Goal: Task Accomplishment & Management: Manage account settings

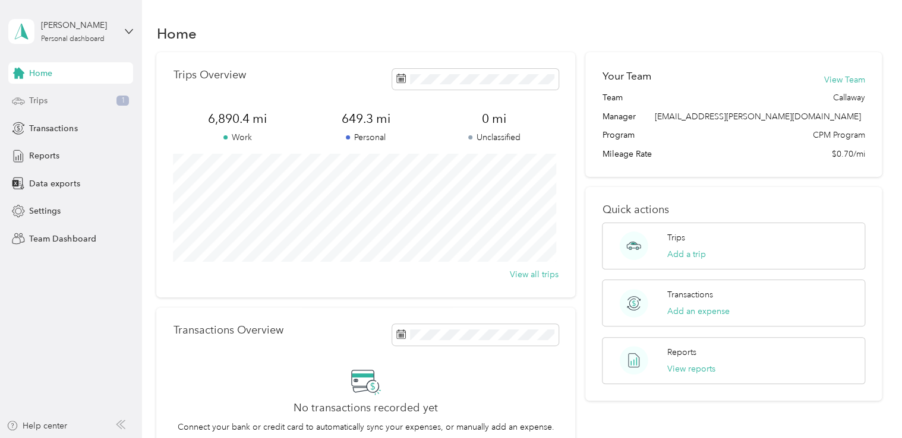
click at [68, 99] on div "Trips 1" at bounding box center [70, 100] width 125 height 21
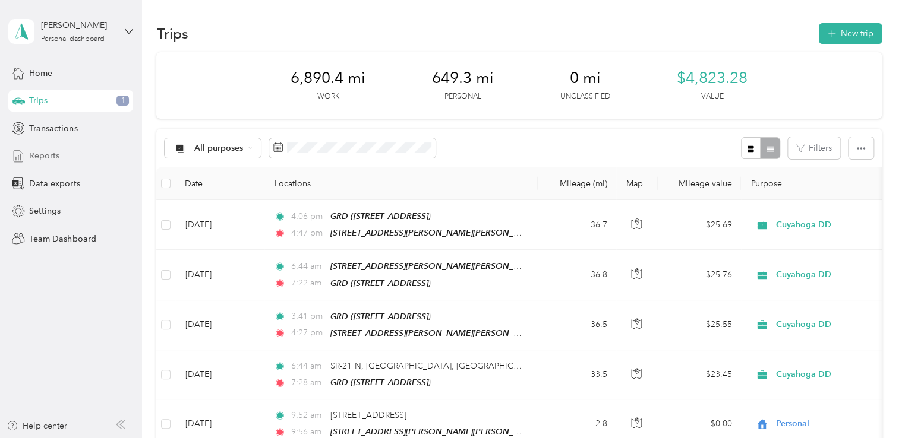
click at [49, 159] on span "Reports" at bounding box center [44, 156] width 30 height 12
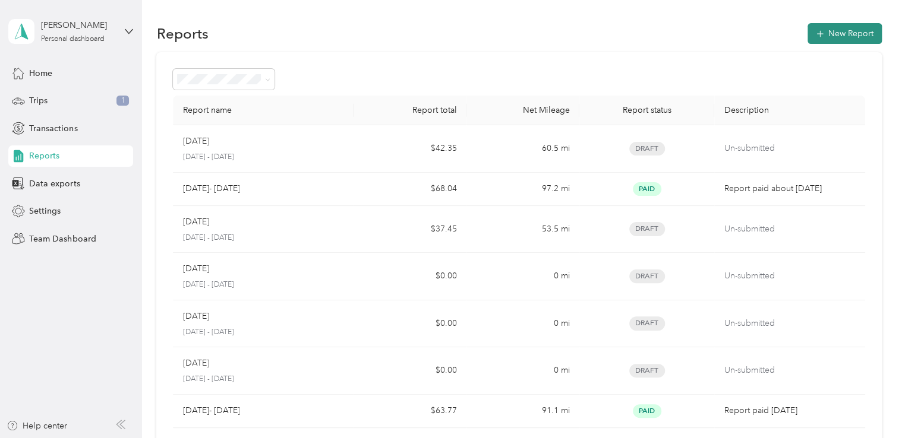
click at [849, 31] on button "New Report" at bounding box center [844, 33] width 74 height 21
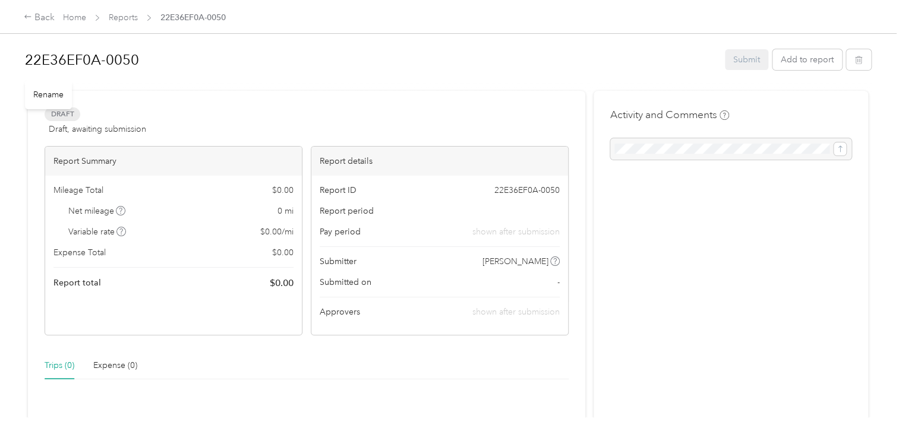
click at [130, 61] on h1 "22E36EF0A-0050" at bounding box center [371, 60] width 692 height 29
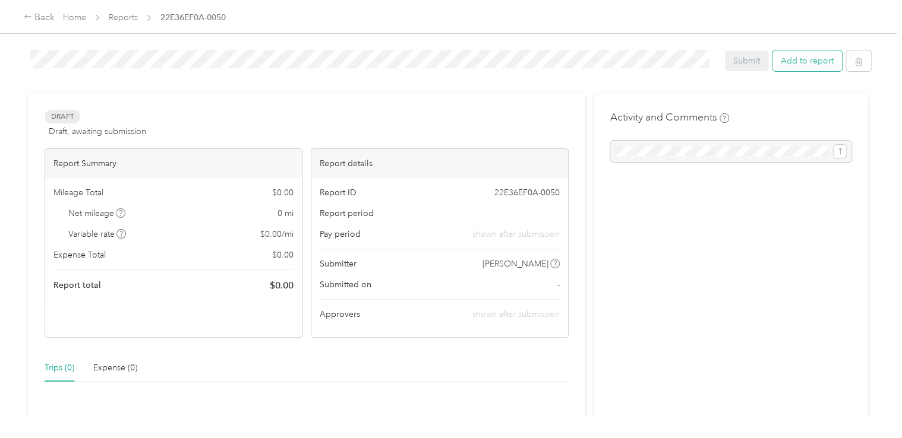
click at [803, 58] on button "Add to report" at bounding box center [807, 61] width 70 height 21
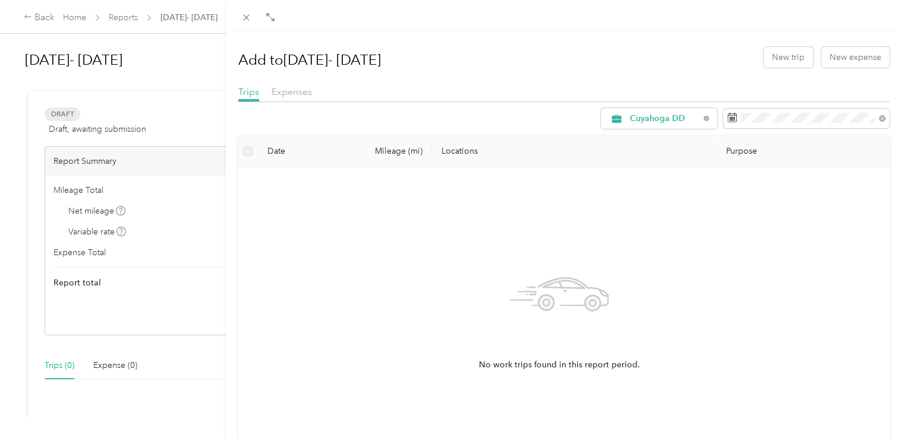
click at [162, 77] on div "Add to [DATE]- [DATE] New trip New expense Trips Expenses Cuyahoga DD Date Mile…" at bounding box center [451, 219] width 902 height 438
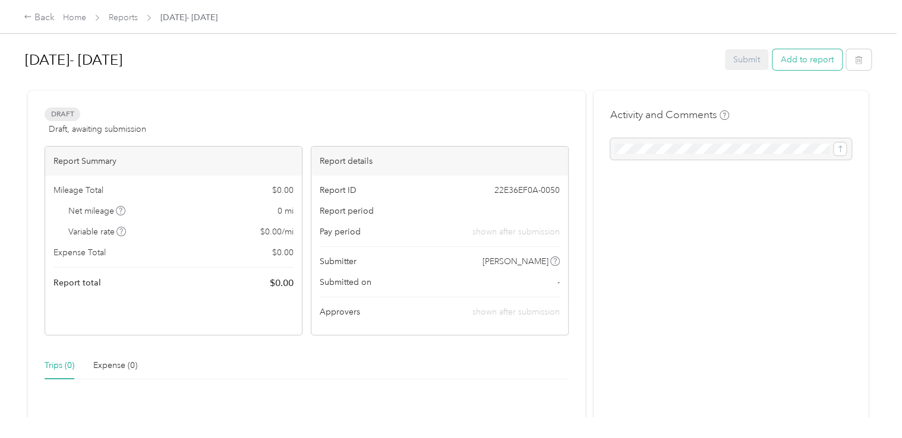
click at [787, 61] on button "Add to report" at bounding box center [807, 59] width 70 height 21
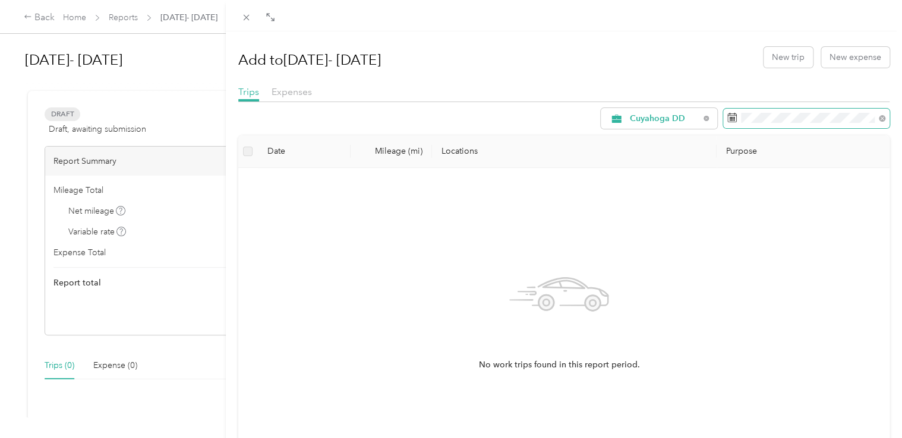
click at [798, 125] on span at bounding box center [806, 119] width 166 height 20
click at [796, 124] on span at bounding box center [806, 119] width 166 height 20
click at [880, 118] on icon at bounding box center [882, 118] width 4 height 4
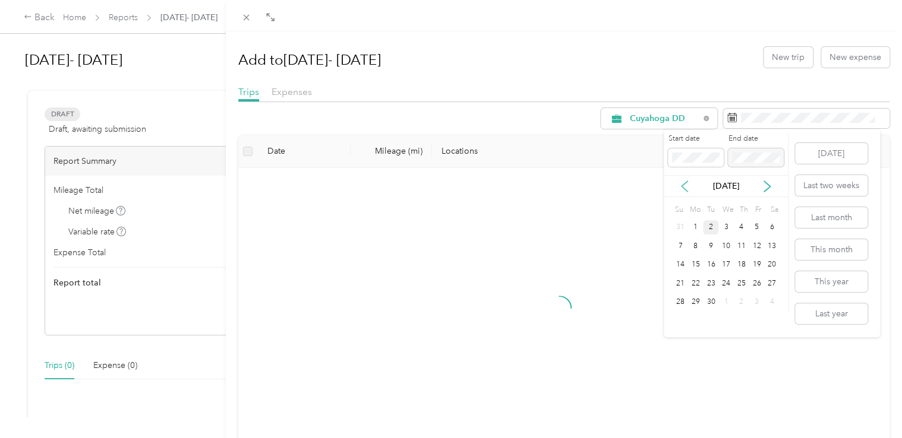
click at [687, 185] on icon at bounding box center [684, 187] width 12 height 12
click at [687, 184] on icon at bounding box center [684, 187] width 12 height 12
click at [711, 228] on div "1" at bounding box center [710, 227] width 15 height 15
click at [768, 184] on icon at bounding box center [767, 187] width 12 height 12
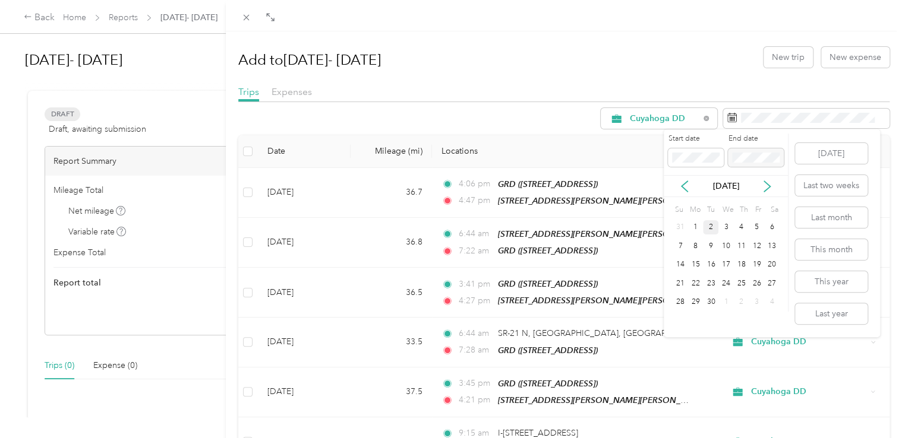
click at [676, 179] on div "[DATE]" at bounding box center [726, 186] width 124 height 22
click at [693, 225] on div "1" at bounding box center [695, 227] width 15 height 15
click at [767, 187] on icon at bounding box center [767, 187] width 12 height 12
click at [683, 181] on icon at bounding box center [684, 187] width 12 height 12
click at [646, 438] on div "Drag to resize Click to close Add to [DATE]- [DATE] New trip New expense Trips …" at bounding box center [448, 438] width 896 height 0
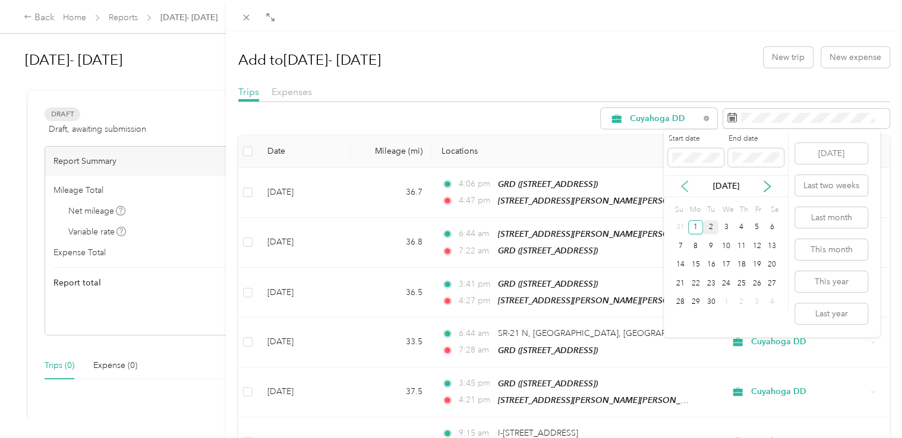
click at [686, 184] on icon at bounding box center [684, 187] width 12 height 12
click at [681, 185] on icon at bounding box center [684, 187] width 12 height 12
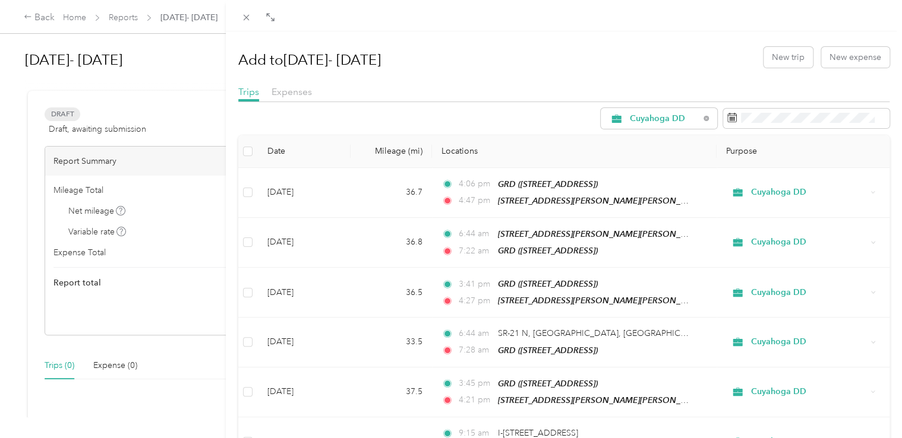
click at [506, 111] on div "Cuyahoga DD" at bounding box center [564, 118] width 652 height 21
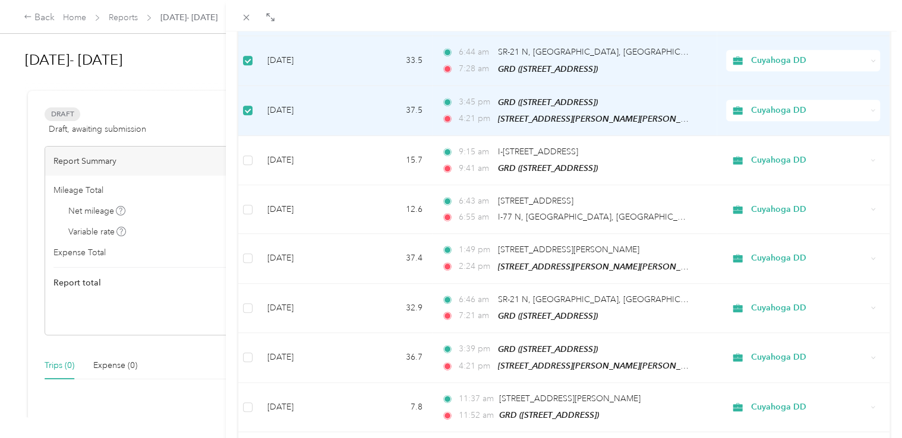
scroll to position [283, 0]
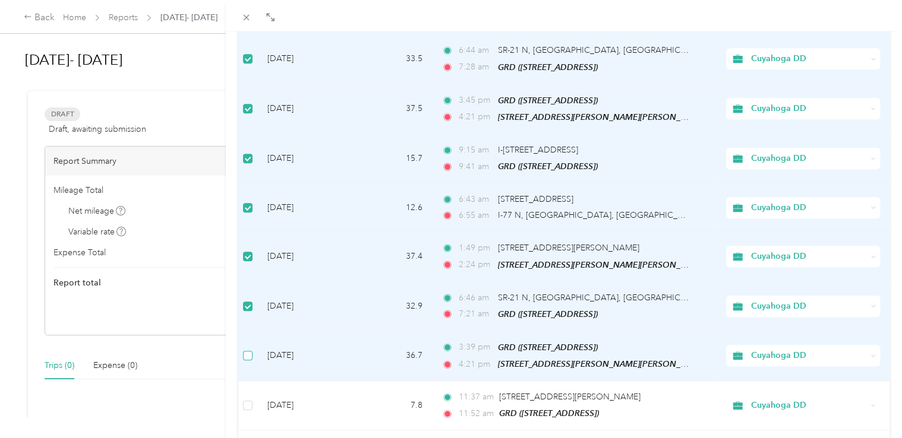
click at [252, 353] on td at bounding box center [248, 357] width 20 height 50
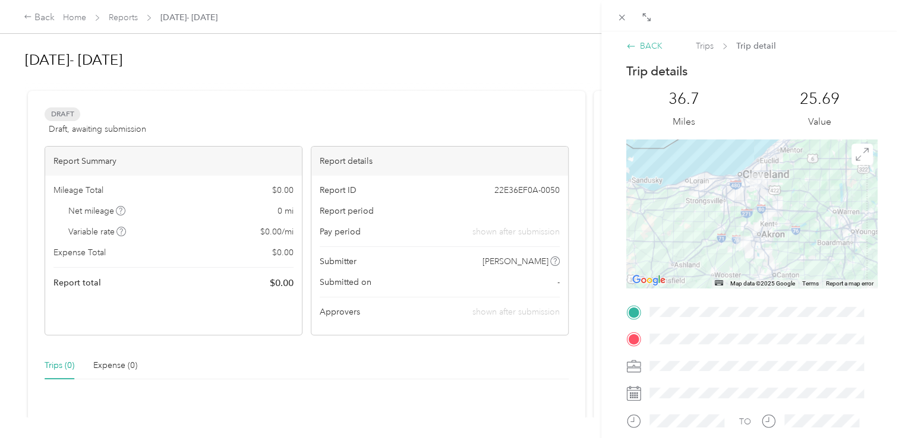
click at [627, 47] on icon at bounding box center [631, 47] width 10 height 10
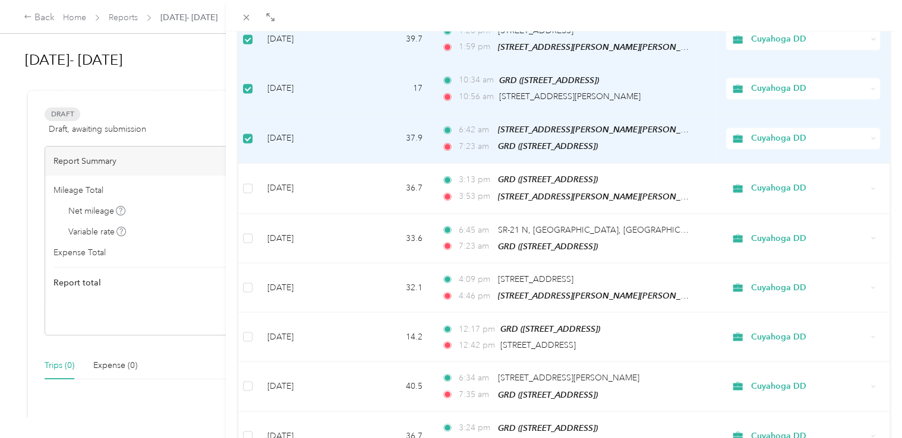
scroll to position [982, 0]
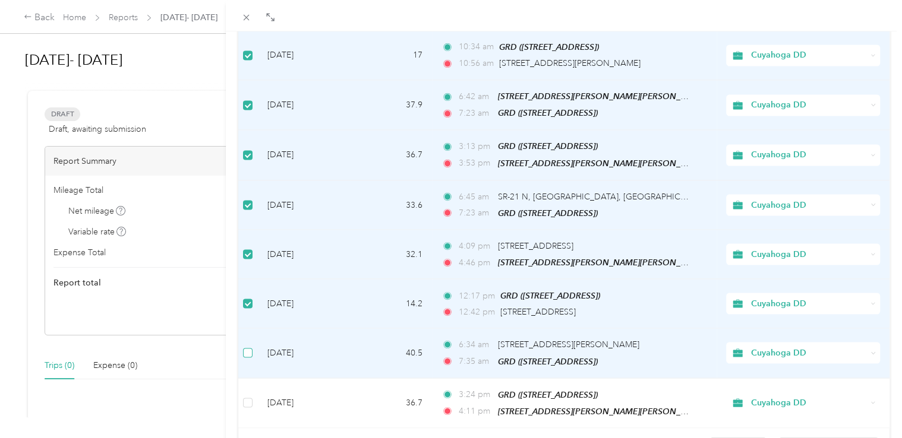
click at [249, 346] on label at bounding box center [248, 352] width 10 height 13
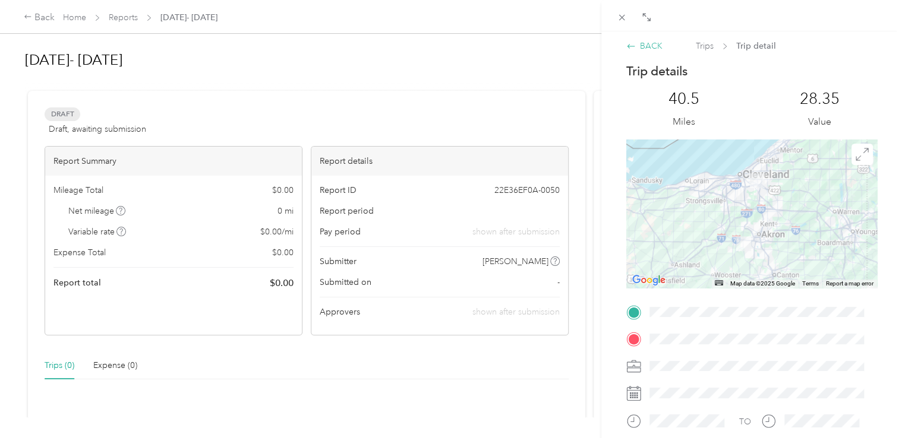
click at [630, 51] on div "BACK" at bounding box center [644, 46] width 36 height 12
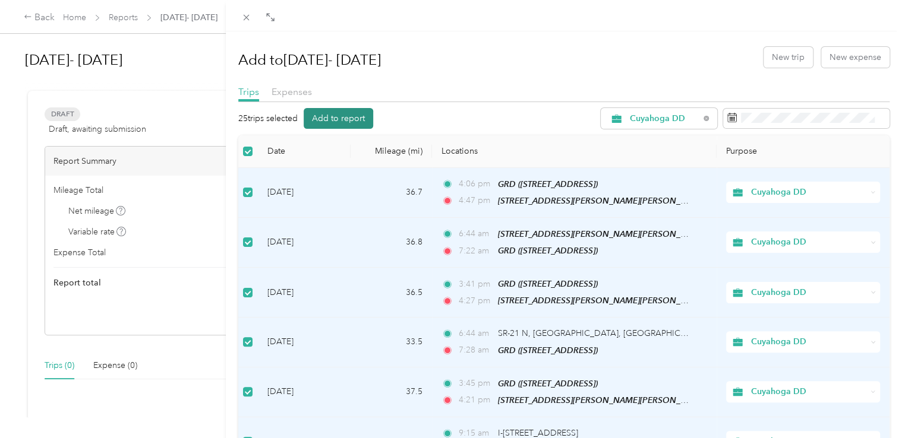
click at [340, 117] on button "Add to report" at bounding box center [339, 118] width 70 height 21
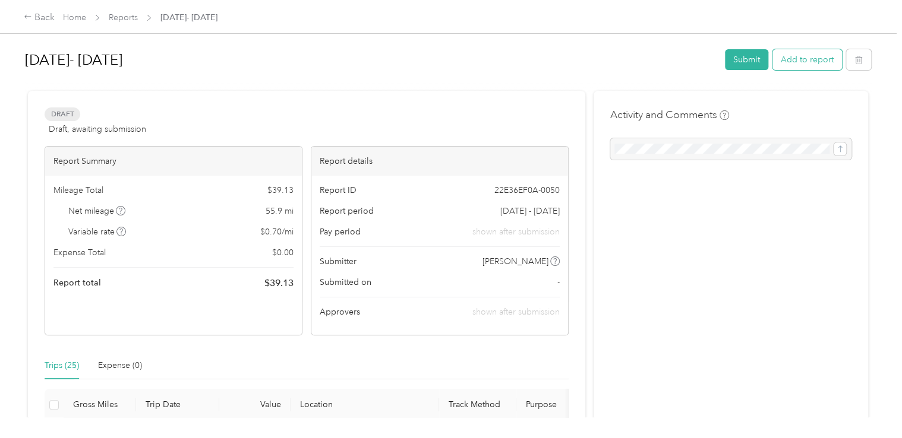
click at [796, 58] on button "Add to report" at bounding box center [807, 59] width 70 height 21
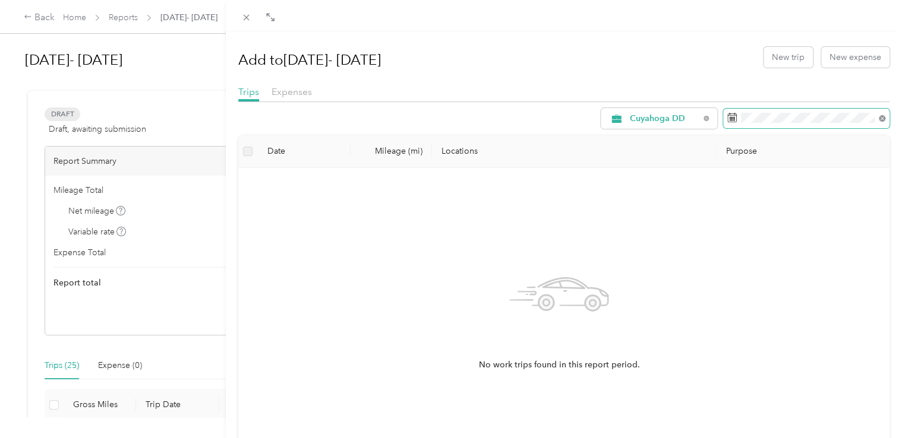
click at [879, 116] on icon at bounding box center [882, 118] width 7 height 7
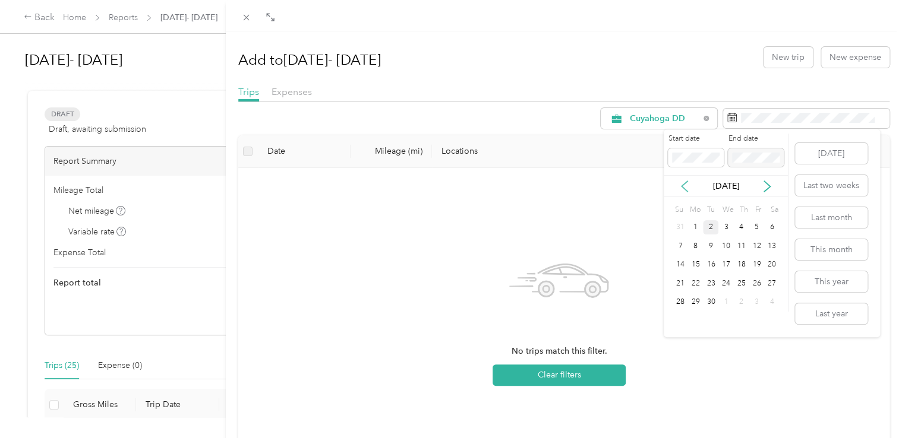
click at [683, 185] on icon at bounding box center [684, 187] width 12 height 12
click at [710, 228] on div "1" at bounding box center [710, 227] width 15 height 15
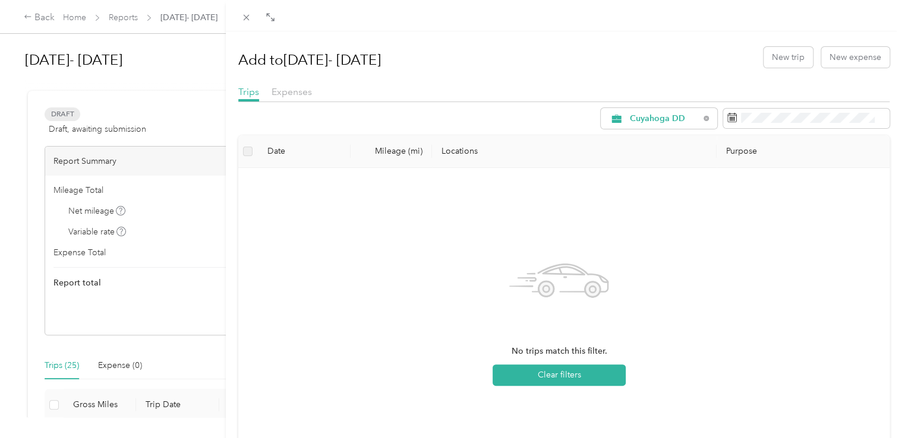
click at [597, 200] on div "No trips match this filter. Clear filters" at bounding box center [559, 319] width 623 height 283
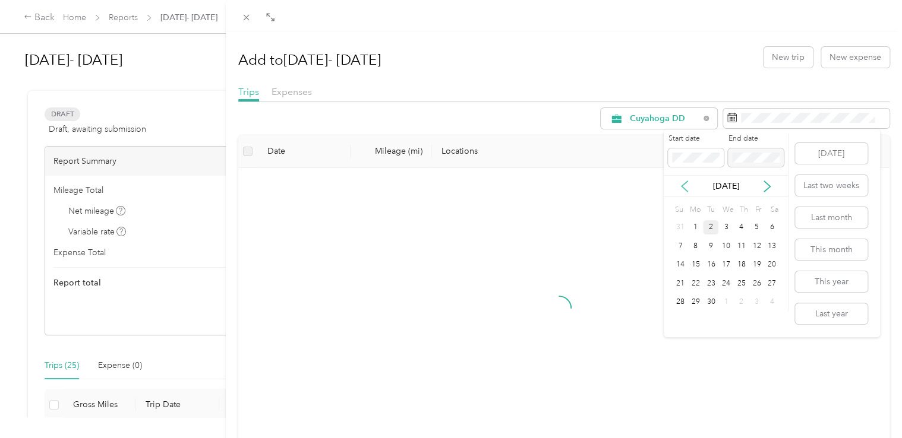
click at [684, 182] on icon at bounding box center [684, 187] width 12 height 12
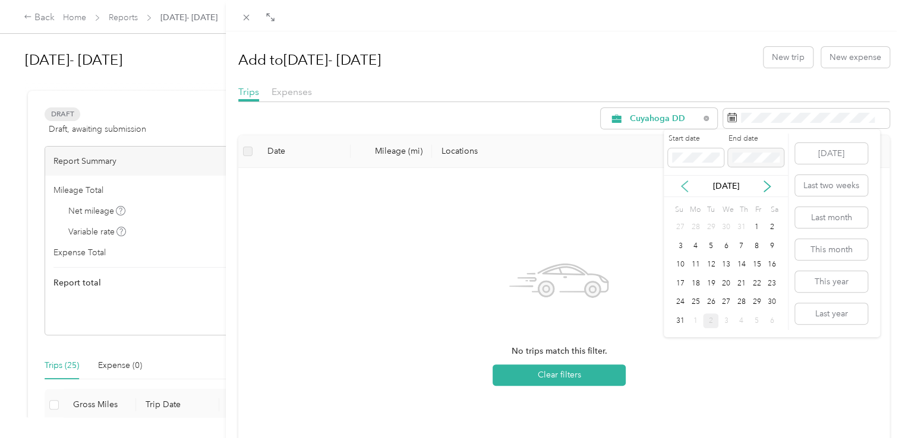
click at [678, 185] on icon at bounding box center [684, 187] width 12 height 12
click at [713, 228] on div "1" at bounding box center [710, 227] width 15 height 15
click at [744, 305] on div "31" at bounding box center [741, 302] width 15 height 15
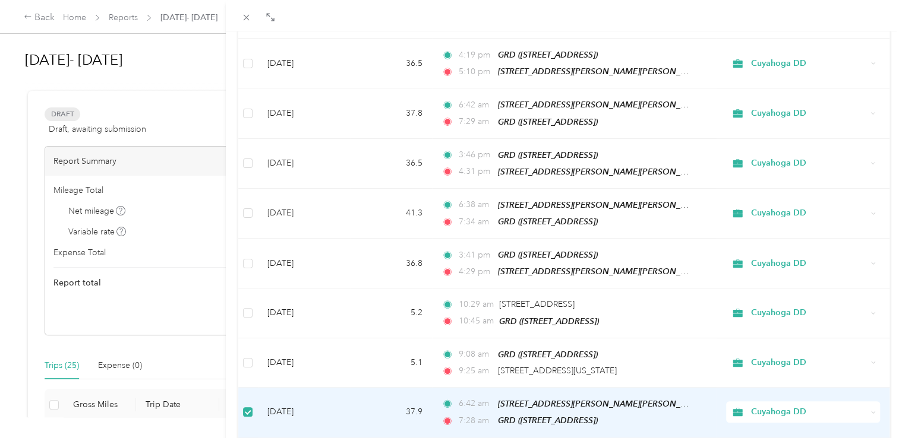
scroll to position [181, 0]
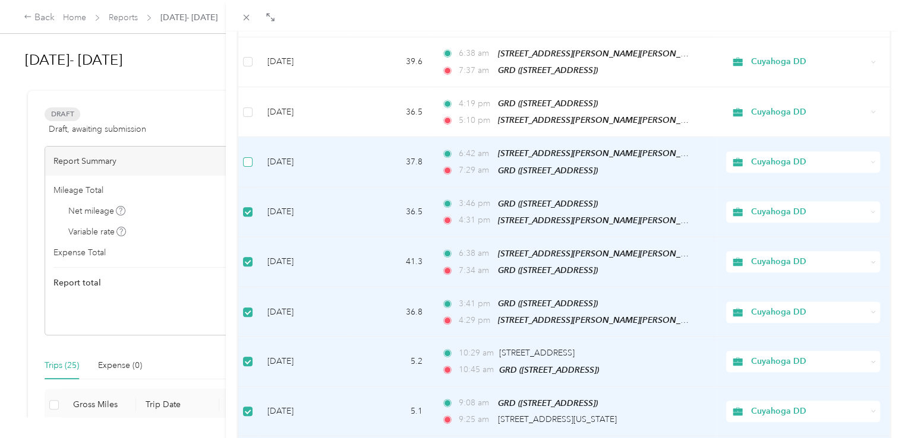
click at [248, 162] on label at bounding box center [248, 162] width 10 height 13
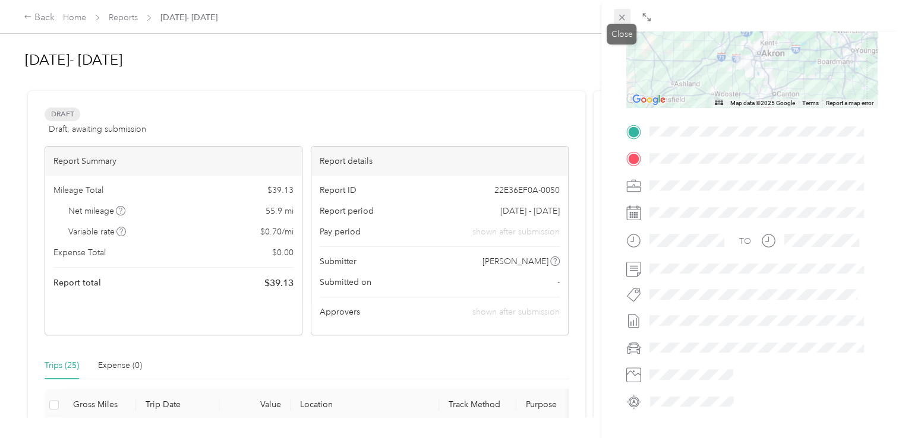
click at [623, 18] on icon at bounding box center [622, 17] width 10 height 10
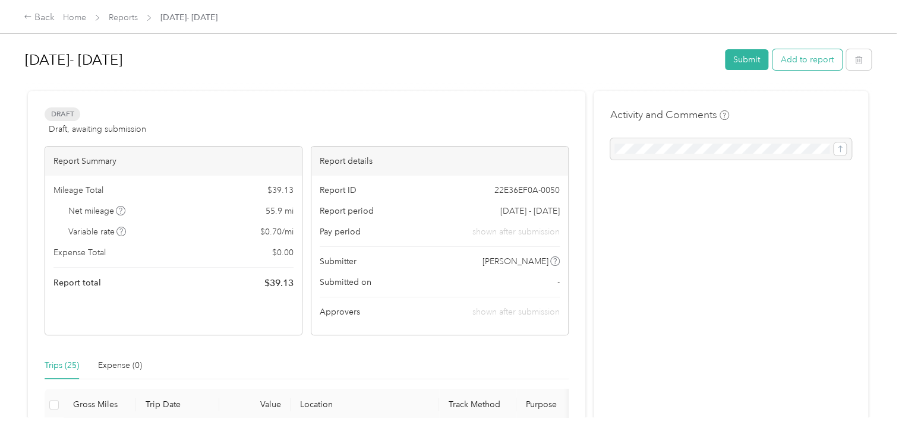
click at [810, 57] on button "Add to report" at bounding box center [807, 59] width 70 height 21
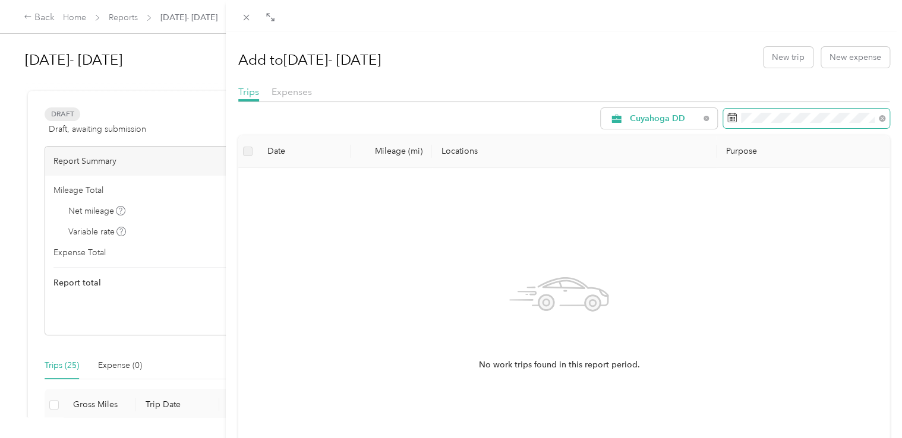
click at [879, 115] on span at bounding box center [882, 118] width 7 height 10
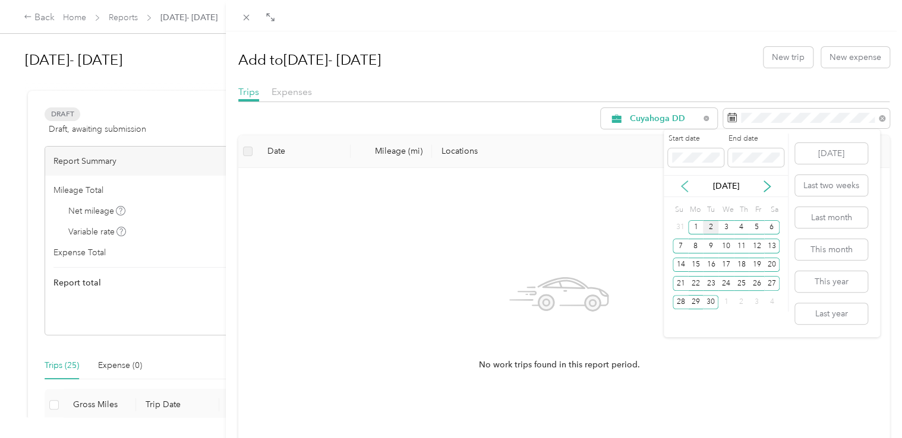
click at [684, 188] on icon at bounding box center [684, 187] width 12 height 12
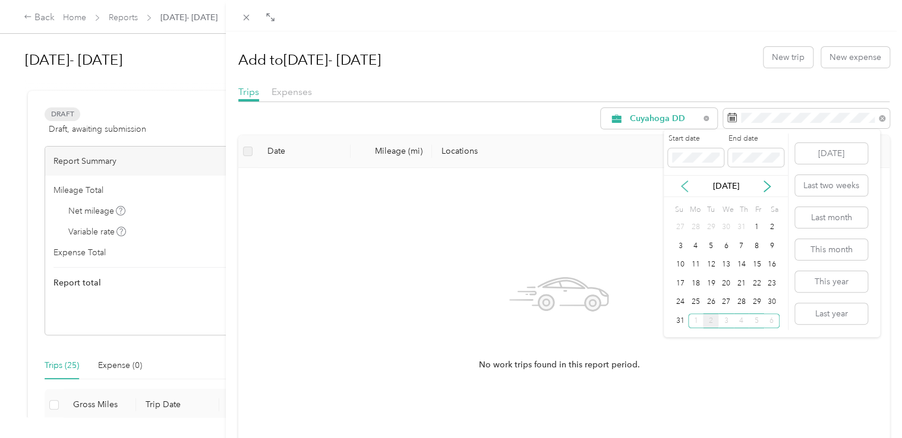
click at [685, 187] on icon at bounding box center [684, 187] width 12 height 12
click at [708, 224] on div "1" at bounding box center [710, 227] width 15 height 15
click at [742, 305] on div "31" at bounding box center [741, 302] width 15 height 15
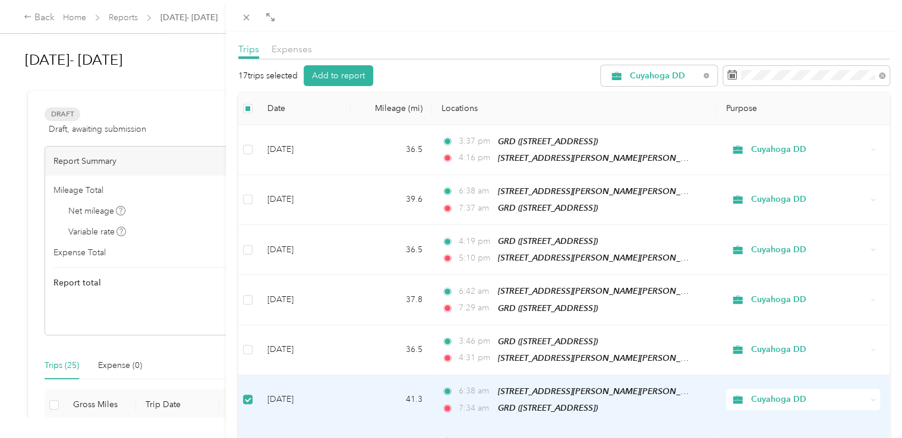
scroll to position [39, 0]
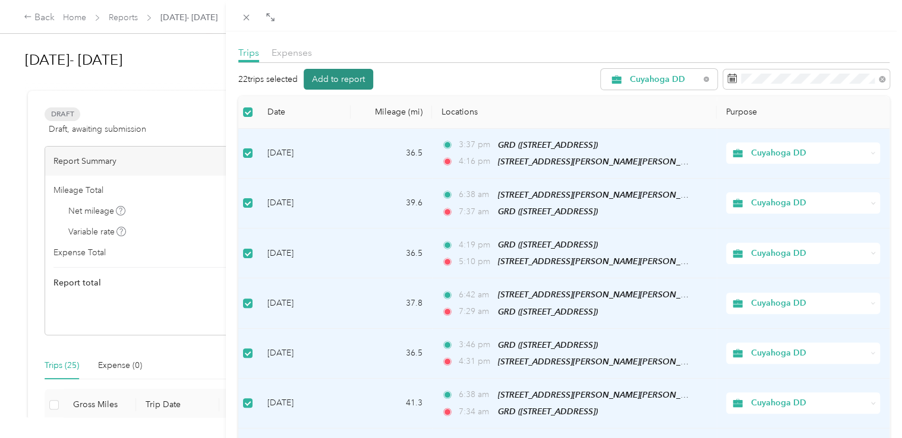
click at [361, 77] on button "Add to report" at bounding box center [339, 79] width 70 height 21
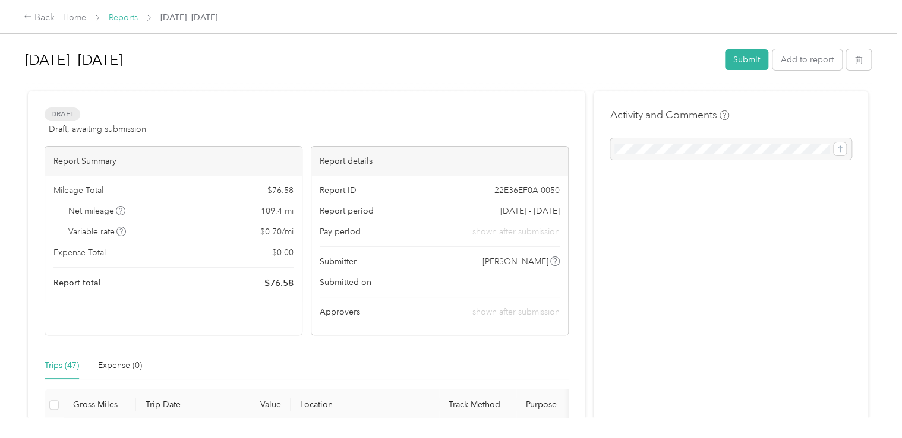
click at [130, 17] on link "Reports" at bounding box center [123, 17] width 29 height 10
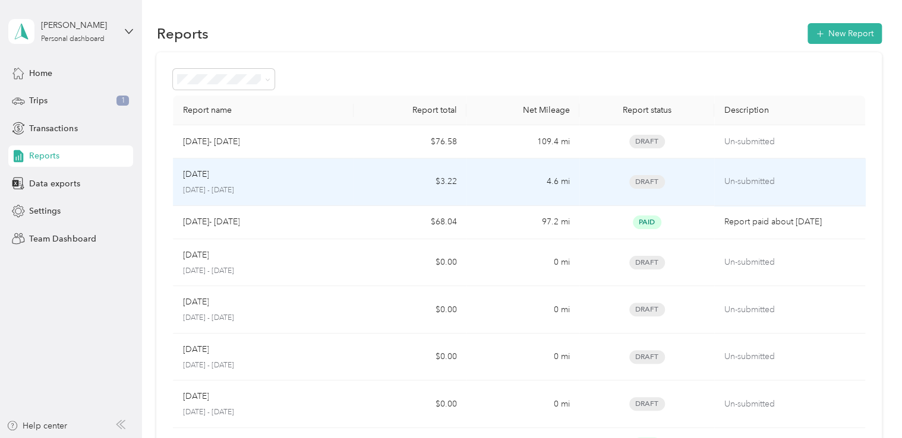
click at [446, 182] on td "$3.22" at bounding box center [410, 183] width 113 height 48
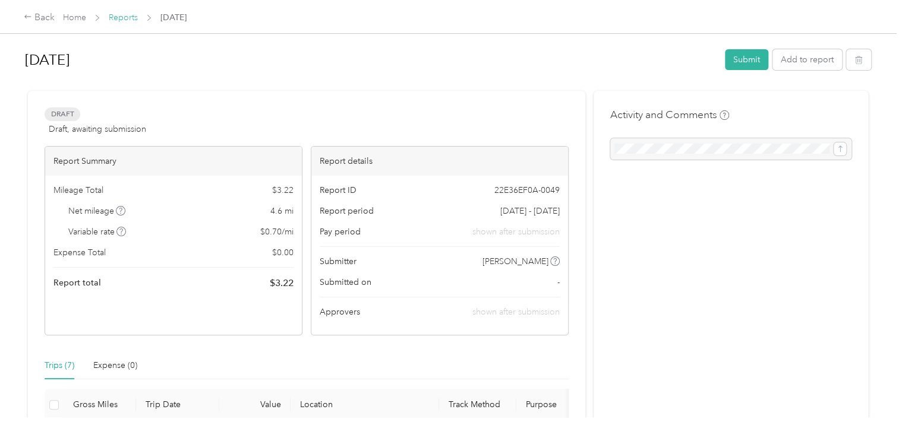
click at [117, 20] on link "Reports" at bounding box center [123, 17] width 29 height 10
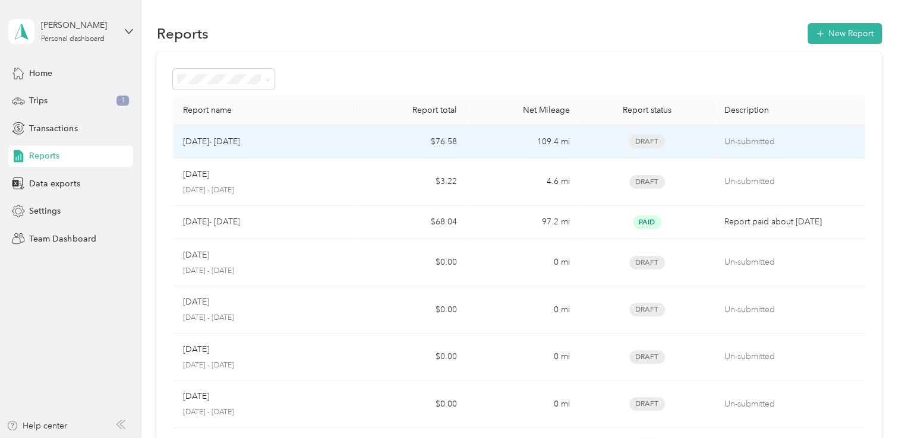
click at [751, 141] on p "Un-submitted" at bounding box center [789, 141] width 131 height 13
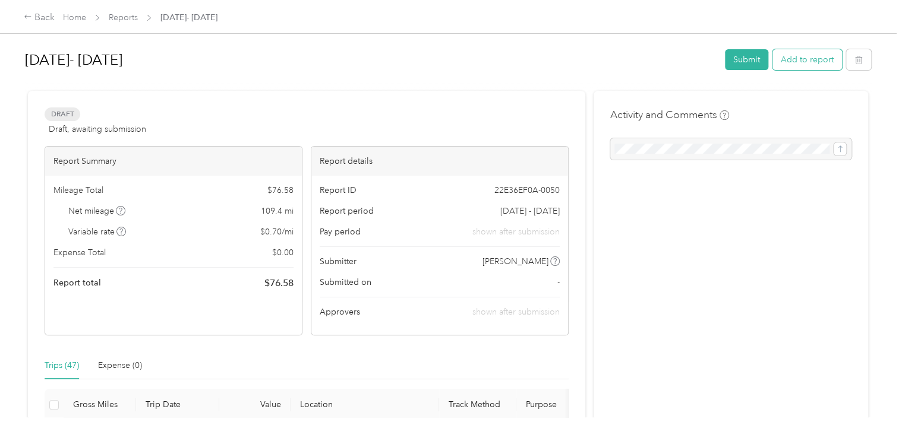
click at [810, 59] on button "Add to report" at bounding box center [807, 59] width 70 height 21
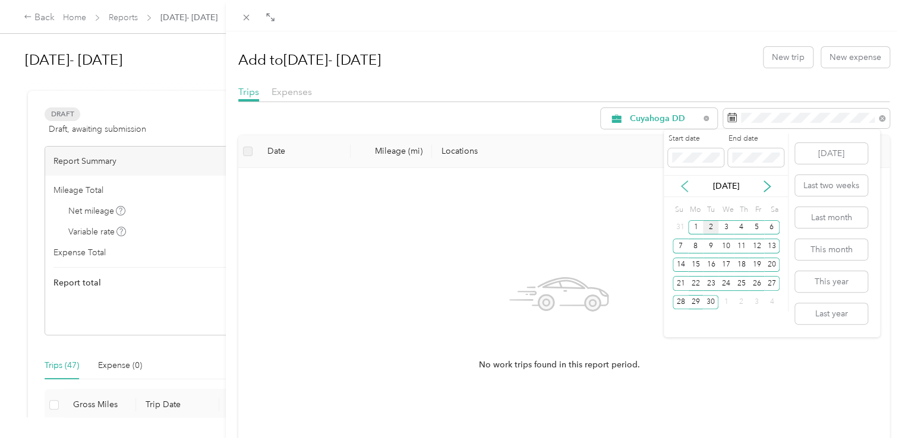
click at [682, 184] on icon at bounding box center [684, 187] width 12 height 12
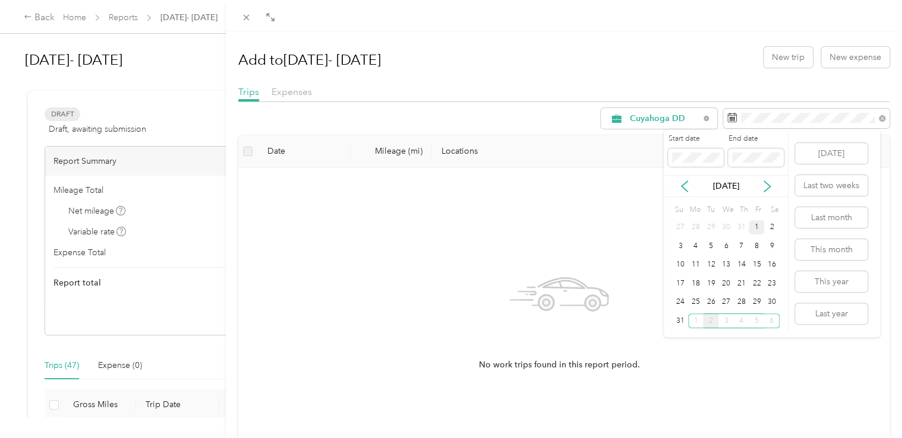
click at [754, 229] on div "1" at bounding box center [756, 227] width 15 height 15
click at [682, 324] on div "31" at bounding box center [680, 321] width 15 height 15
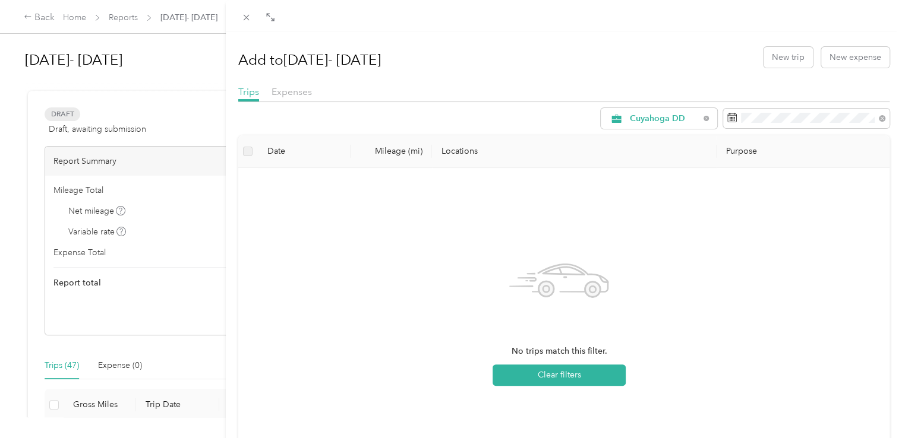
click at [124, 19] on div "Add to [DATE]- [DATE] New trip New expense Trips Expenses Cuyahoga DD Date Mile…" at bounding box center [451, 219] width 902 height 438
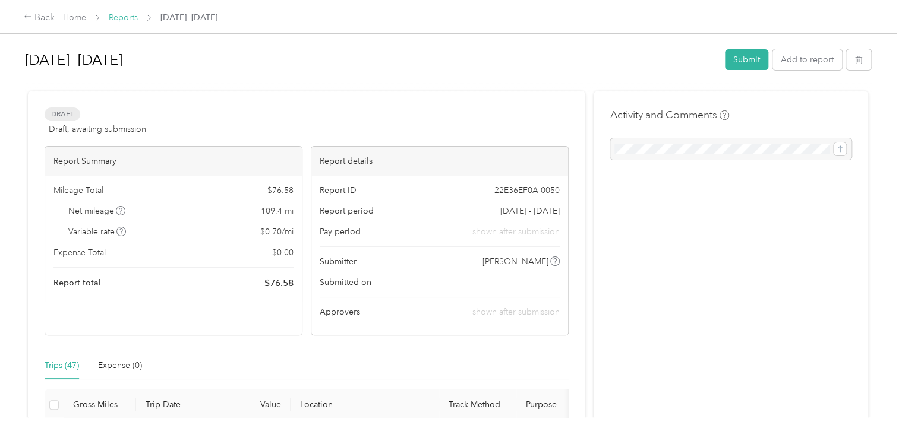
click at [121, 21] on link "Reports" at bounding box center [123, 17] width 29 height 10
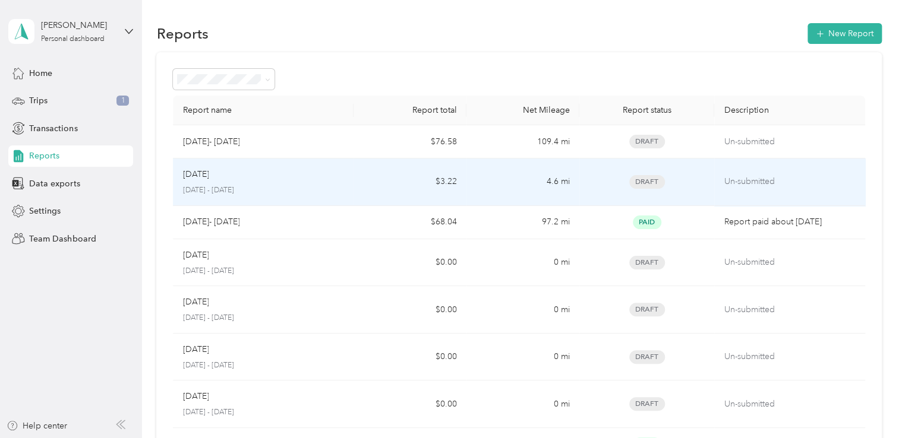
click at [280, 184] on div "Aug [DATE] - [DATE]" at bounding box center [263, 182] width 162 height 28
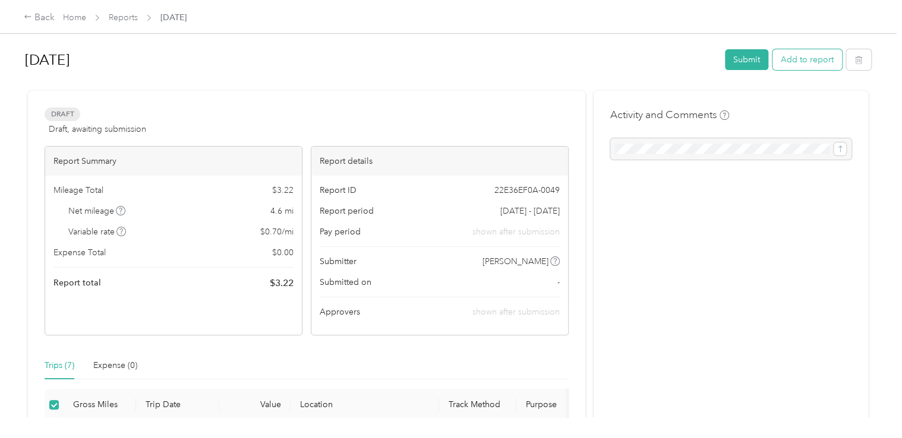
click at [816, 57] on button "Add to report" at bounding box center [807, 59] width 70 height 21
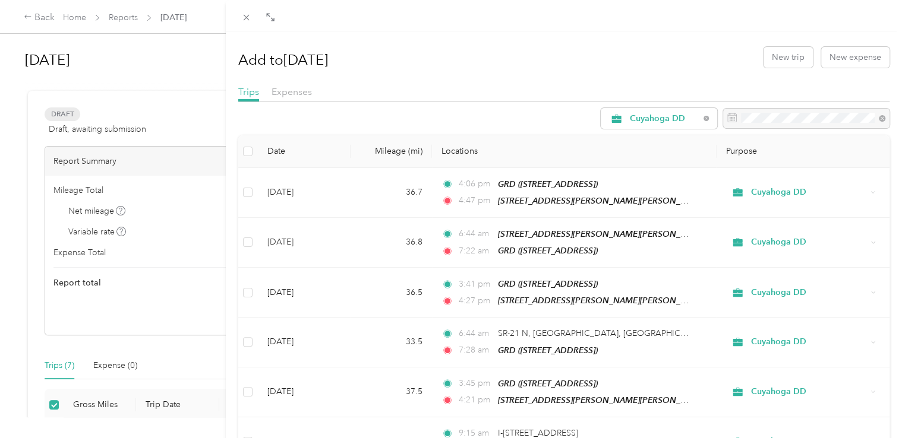
click at [117, 17] on div "Add to [DATE] New trip New expense Trips Expenses Cuyahoga DD Date Mileage (mi)…" at bounding box center [451, 219] width 902 height 438
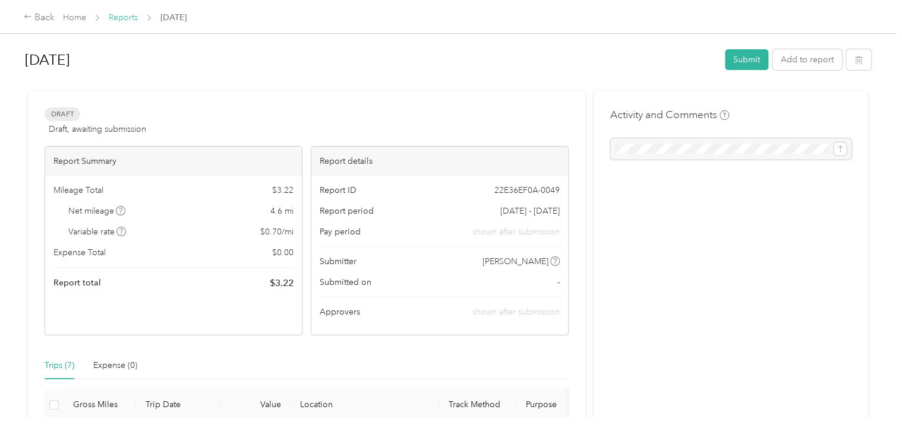
click at [127, 20] on link "Reports" at bounding box center [123, 17] width 29 height 10
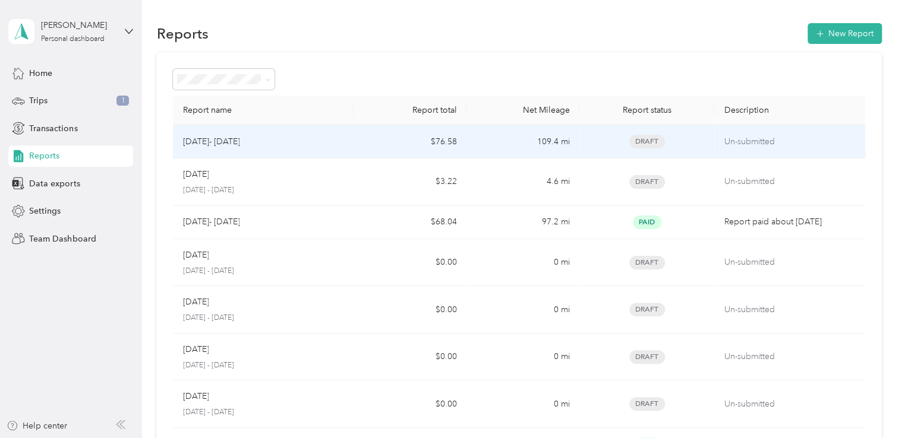
click at [737, 149] on td "Un-submitted" at bounding box center [789, 141] width 150 height 33
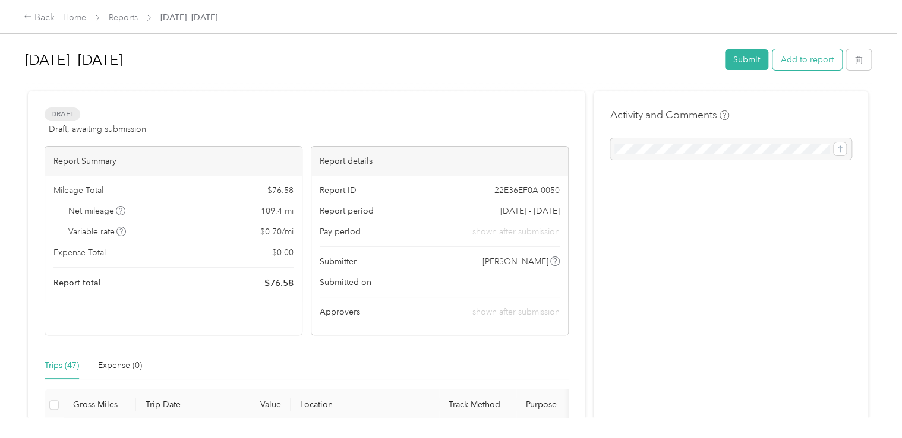
click at [807, 67] on button "Add to report" at bounding box center [807, 59] width 70 height 21
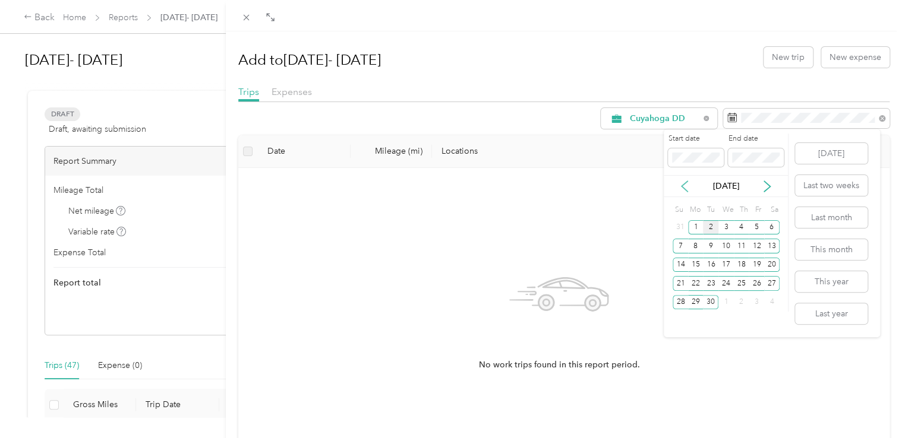
click at [687, 188] on icon at bounding box center [684, 187] width 12 height 12
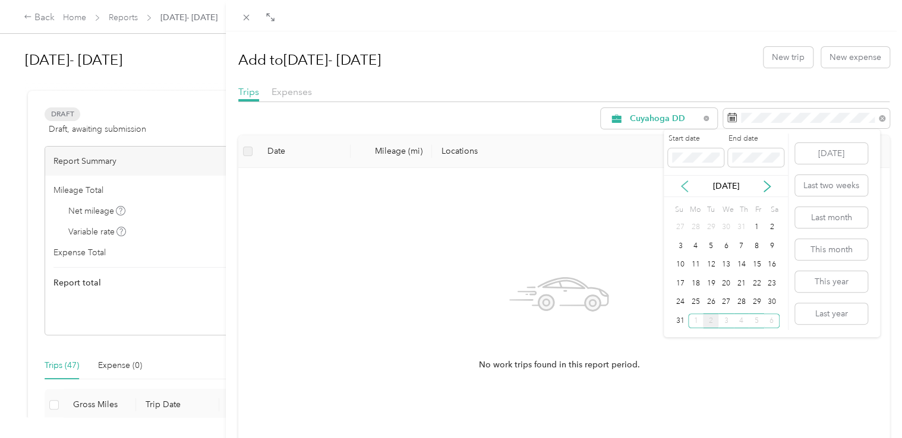
click at [687, 188] on icon at bounding box center [684, 187] width 12 height 12
click at [708, 227] on div "1" at bounding box center [710, 227] width 15 height 15
click at [770, 182] on icon at bounding box center [767, 187] width 12 height 12
click at [684, 323] on div "31" at bounding box center [680, 321] width 15 height 15
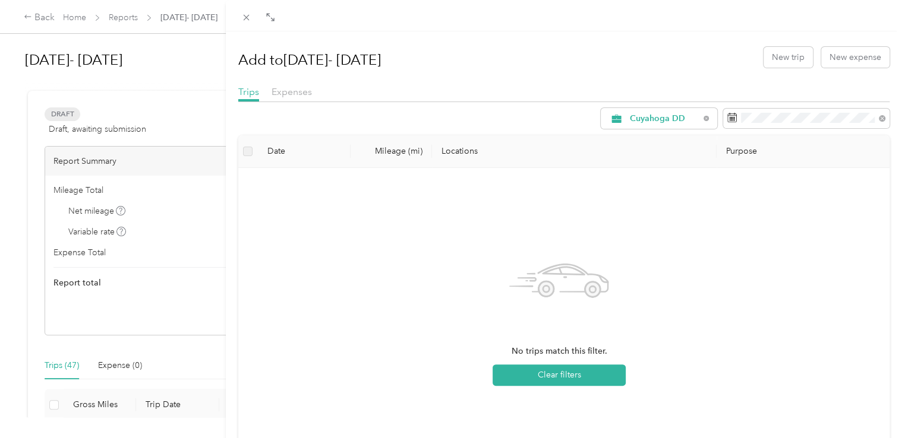
click at [128, 18] on div "Add to [DATE]- [DATE] New trip New expense Trips Expenses Cuyahoga DD Date Mile…" at bounding box center [451, 219] width 902 height 438
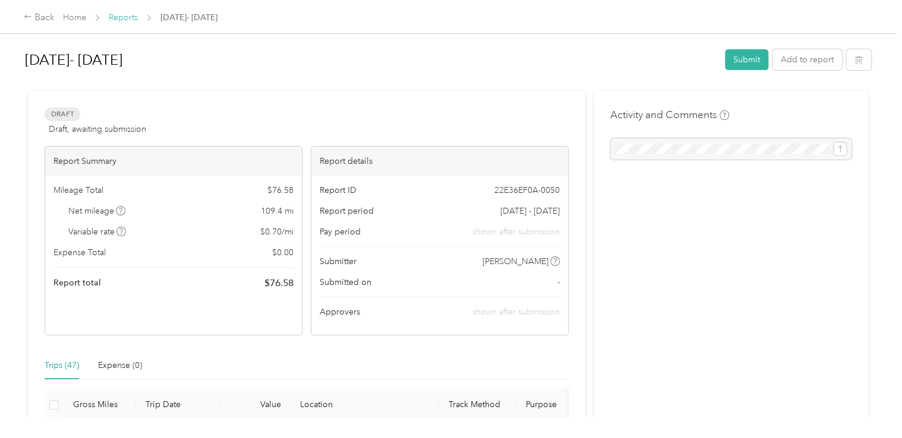
click at [128, 18] on link "Reports" at bounding box center [123, 17] width 29 height 10
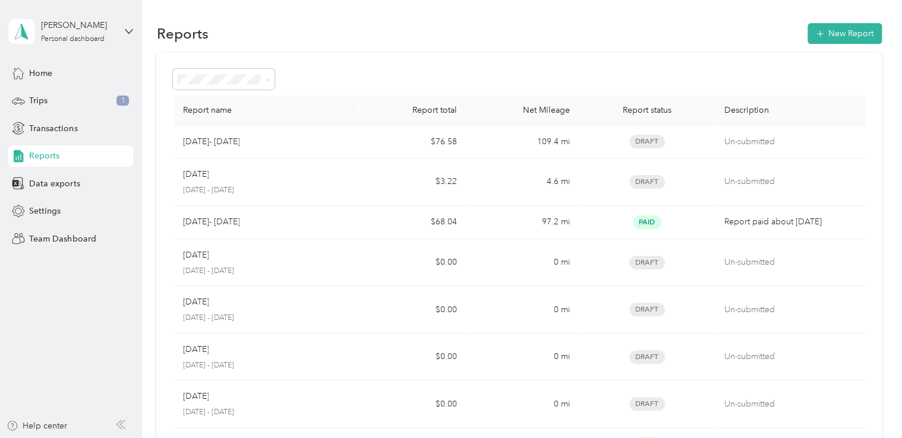
click at [409, 18] on div "Reports New Report Report name Report total Net Mileage Report status Descripti…" at bounding box center [519, 335] width 754 height 671
click at [93, 37] on div "Personal dashboard" at bounding box center [73, 39] width 64 height 7
click at [76, 96] on div "Team dashboard" at bounding box center [51, 97] width 64 height 12
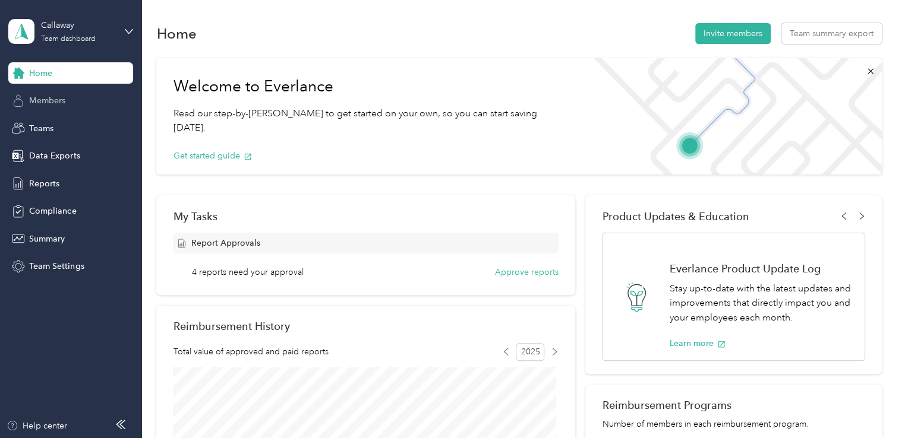
click at [44, 99] on span "Members" at bounding box center [47, 100] width 36 height 12
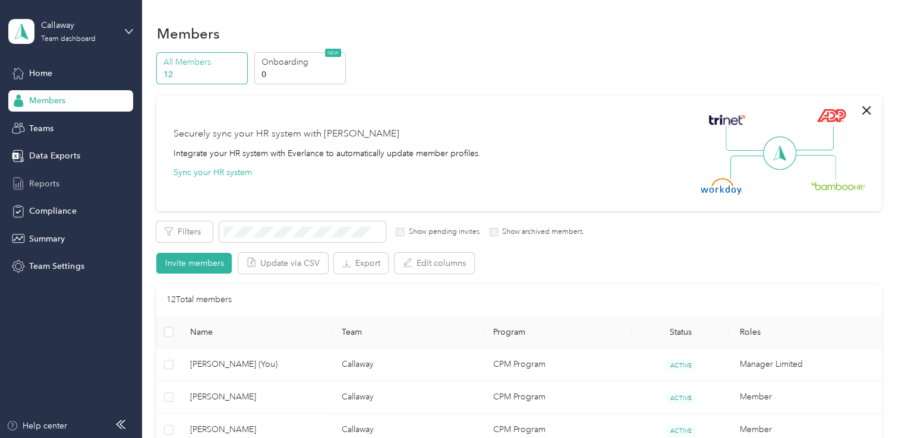
click at [45, 183] on span "Reports" at bounding box center [44, 184] width 30 height 12
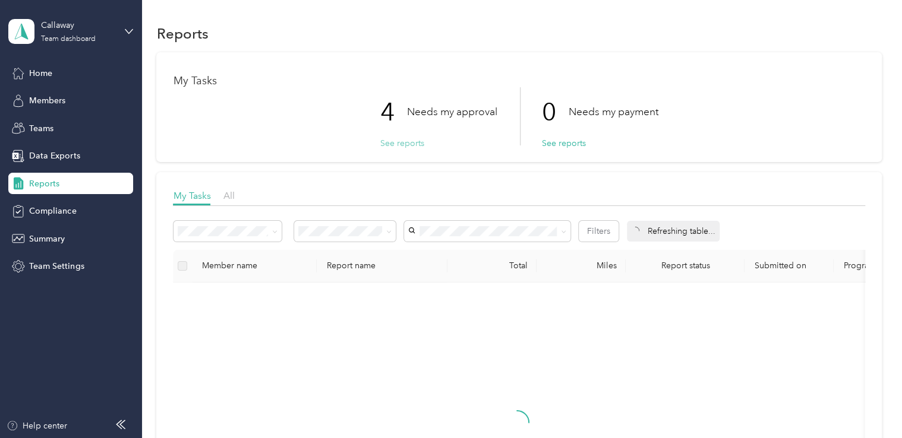
click at [395, 143] on button "See reports" at bounding box center [402, 143] width 44 height 12
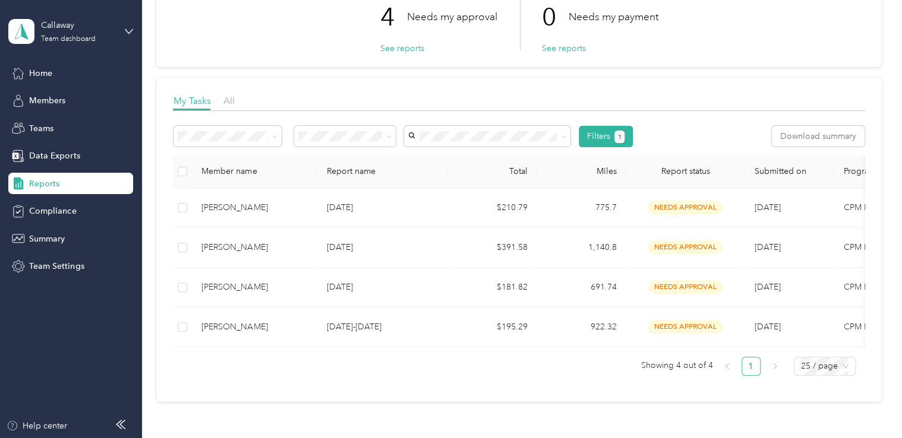
scroll to position [96, 0]
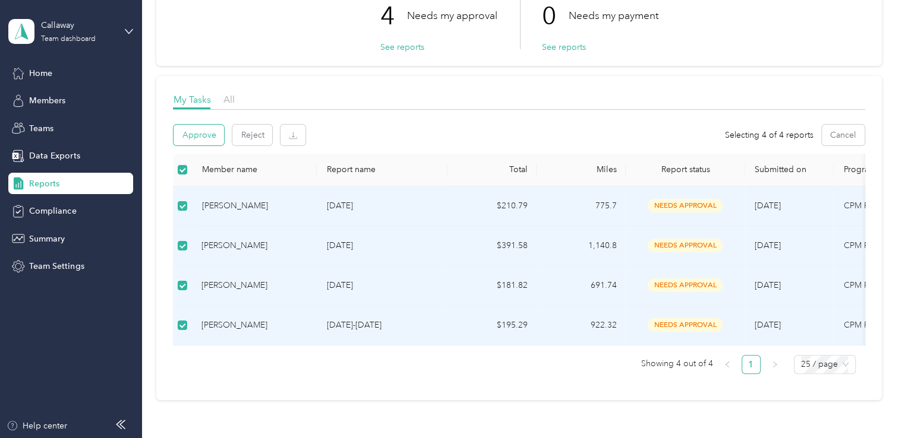
click at [208, 137] on button "Approve" at bounding box center [198, 135] width 51 height 21
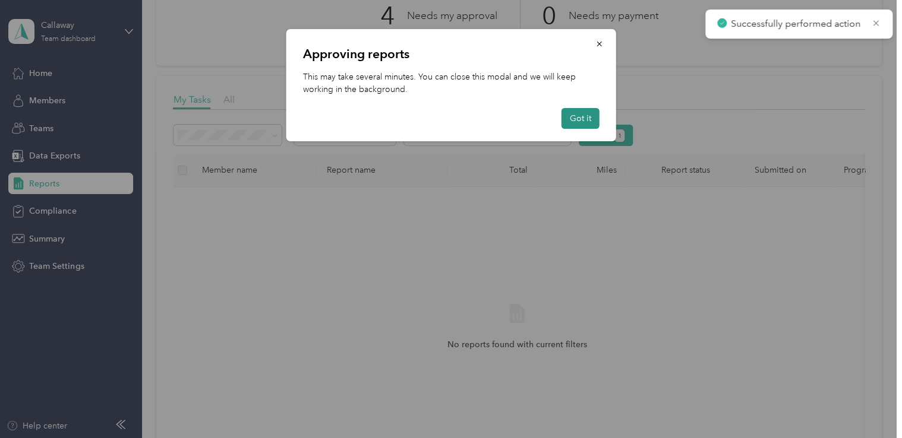
click at [582, 124] on button "Got it" at bounding box center [580, 118] width 38 height 21
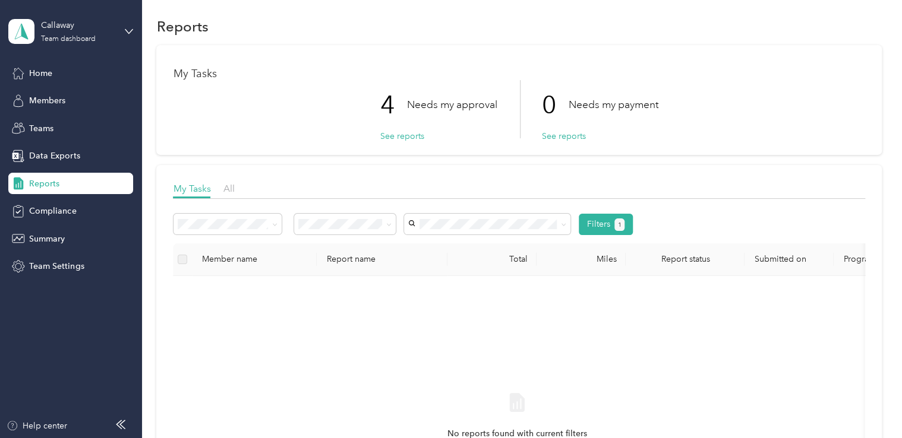
scroll to position [0, 0]
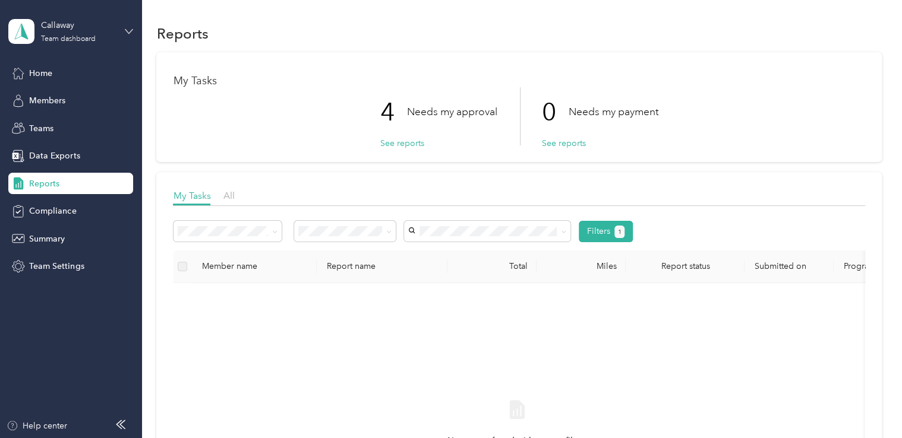
click at [127, 30] on icon at bounding box center [128, 31] width 7 height 4
click at [96, 123] on div "Personal dashboard" at bounding box center [167, 118] width 301 height 21
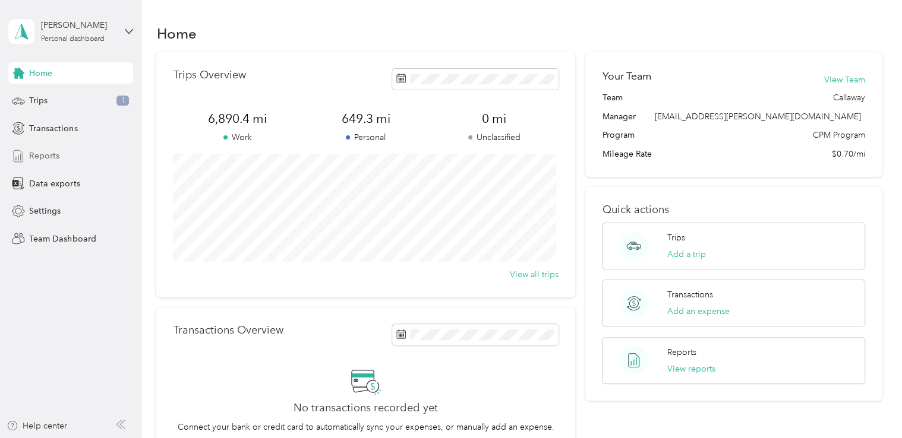
click at [44, 157] on span "Reports" at bounding box center [44, 156] width 30 height 12
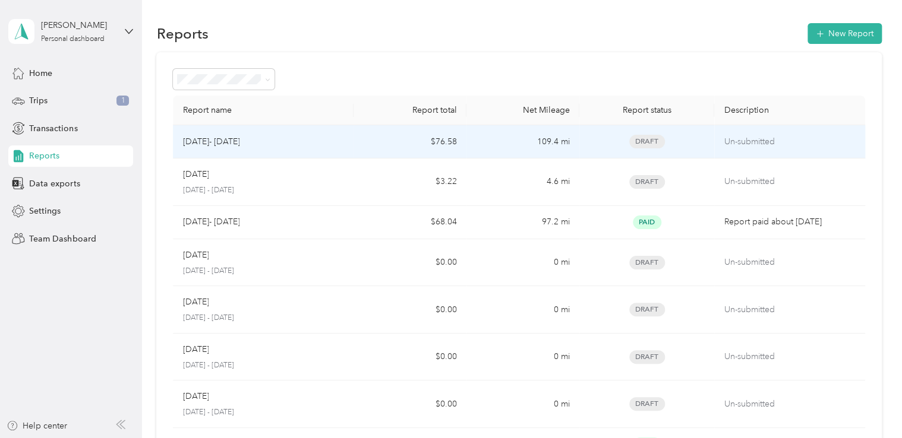
click at [235, 146] on p "[DATE]- [DATE]" at bounding box center [210, 141] width 57 height 13
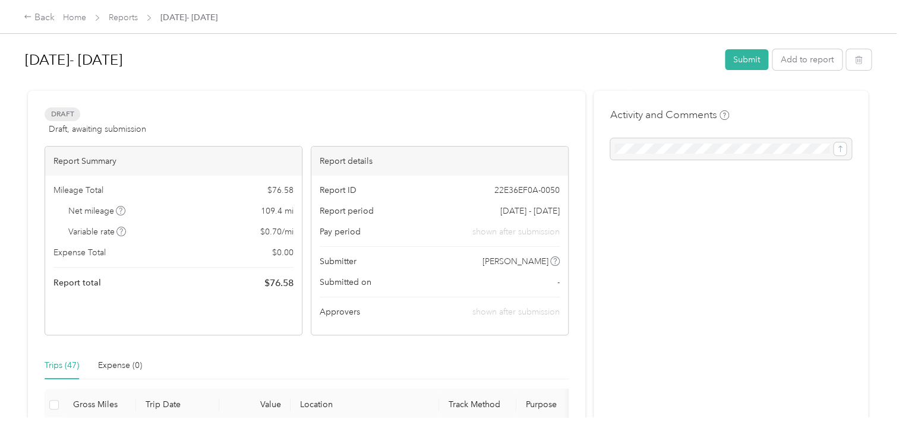
click at [796, 61] on button "Add to report" at bounding box center [807, 59] width 70 height 21
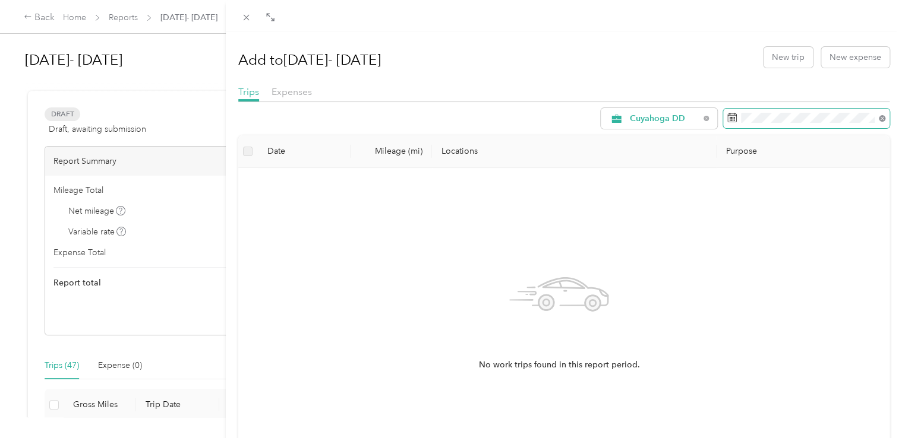
click at [879, 118] on icon at bounding box center [882, 118] width 7 height 7
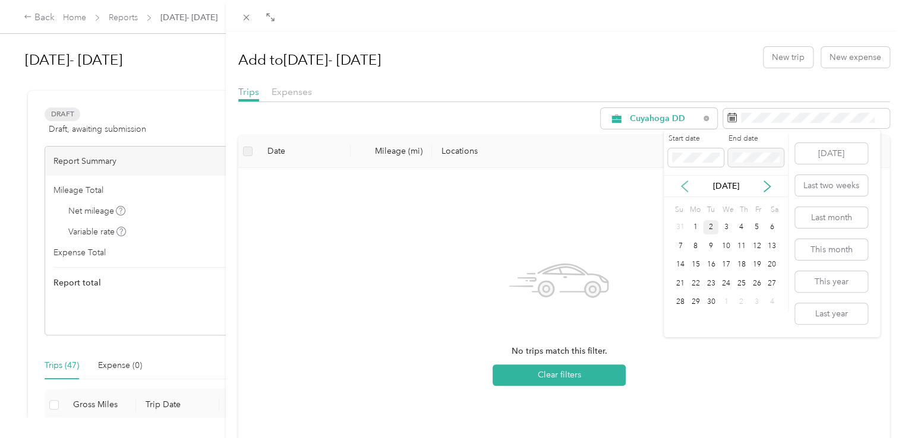
click at [683, 187] on icon at bounding box center [684, 186] width 6 height 11
click at [677, 228] on div "1" at bounding box center [680, 227] width 15 height 15
click at [763, 189] on icon at bounding box center [767, 187] width 12 height 12
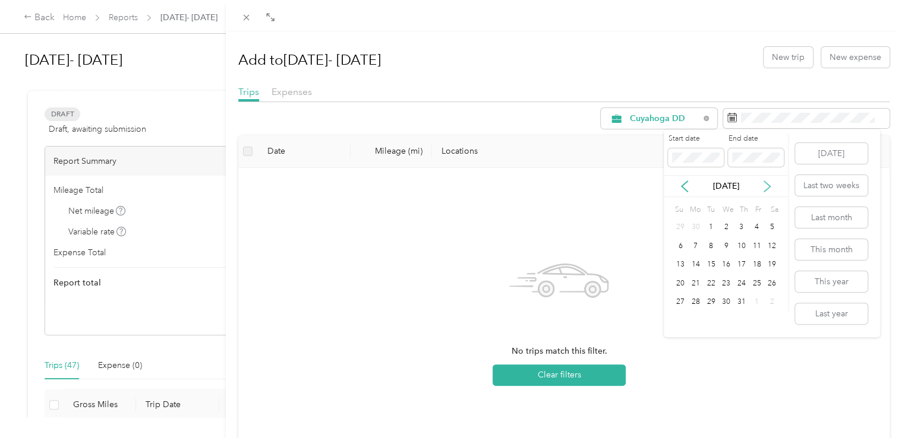
click at [763, 188] on icon at bounding box center [767, 187] width 12 height 12
click at [711, 227] on div "2" at bounding box center [710, 227] width 15 height 15
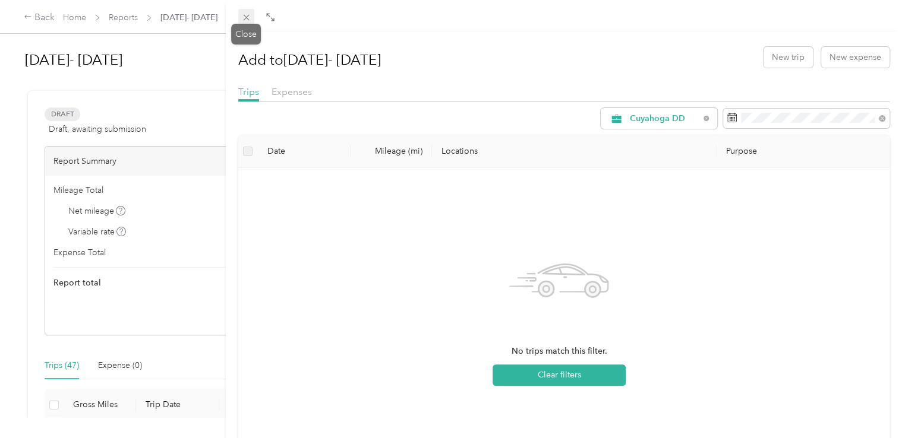
click at [246, 18] on icon at bounding box center [246, 17] width 10 height 10
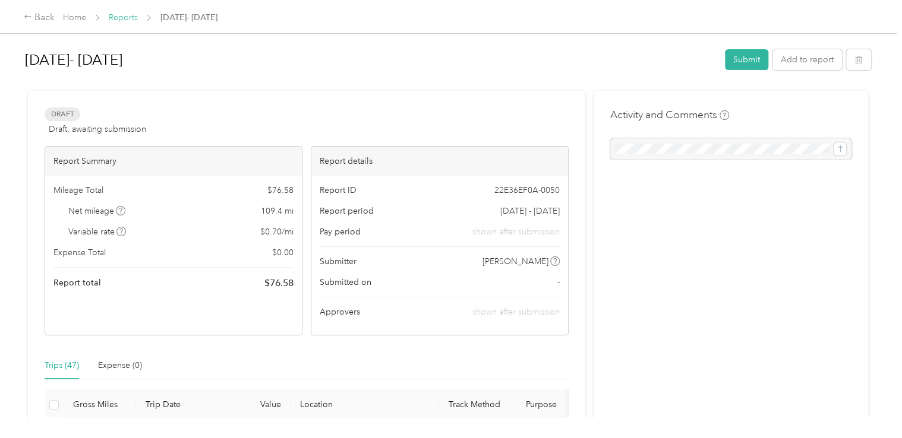
click at [122, 17] on link "Reports" at bounding box center [123, 17] width 29 height 10
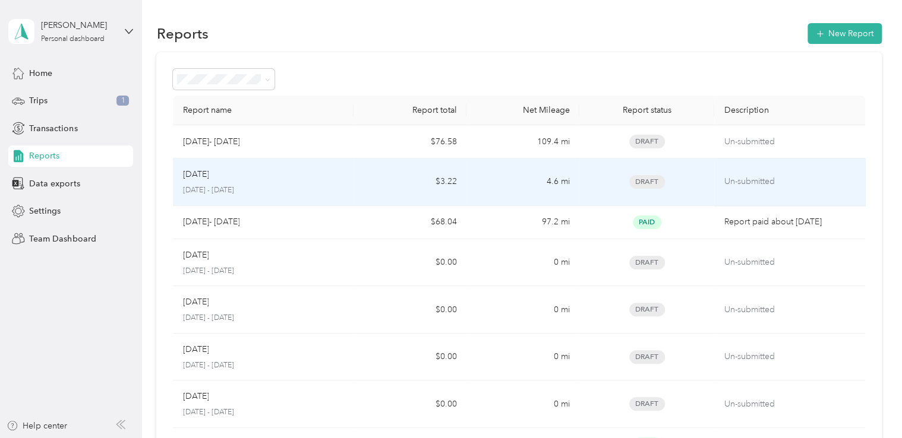
click at [459, 181] on td "$3.22" at bounding box center [410, 183] width 113 height 48
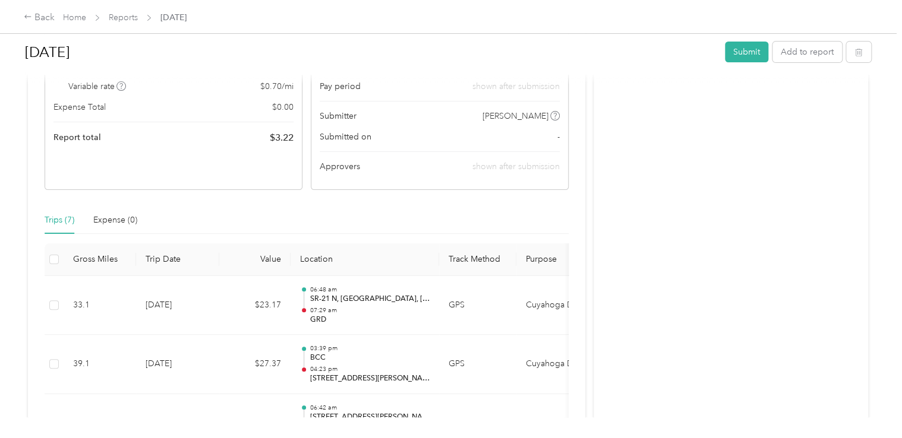
scroll to position [123, 0]
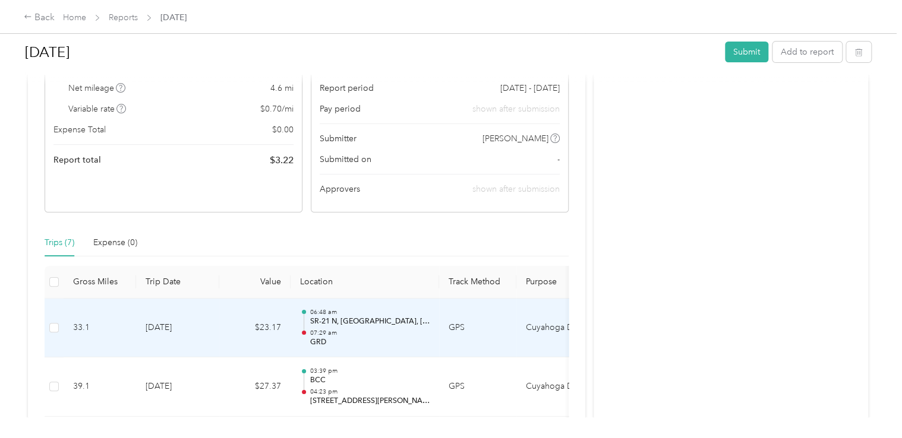
click at [371, 321] on p "SR-21 N, [GEOGRAPHIC_DATA], [GEOGRAPHIC_DATA], [GEOGRAPHIC_DATA]" at bounding box center [370, 322] width 120 height 11
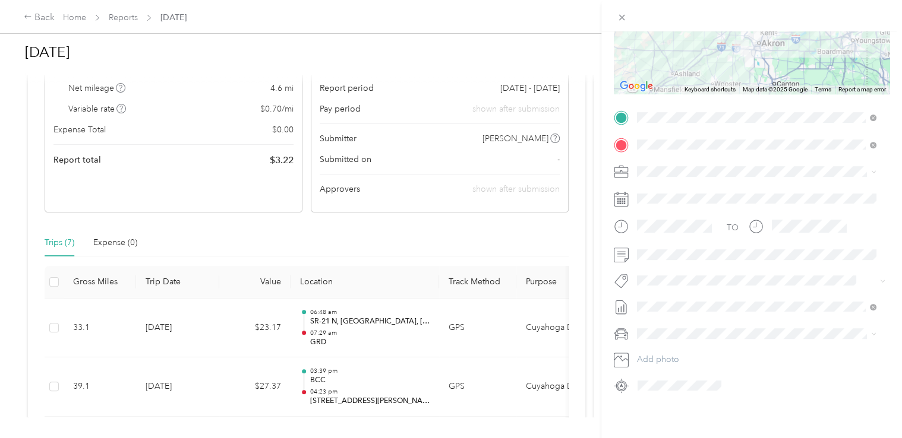
scroll to position [185, 0]
click at [683, 163] on span "[DATE]- [DATE]" at bounding box center [665, 168] width 57 height 12
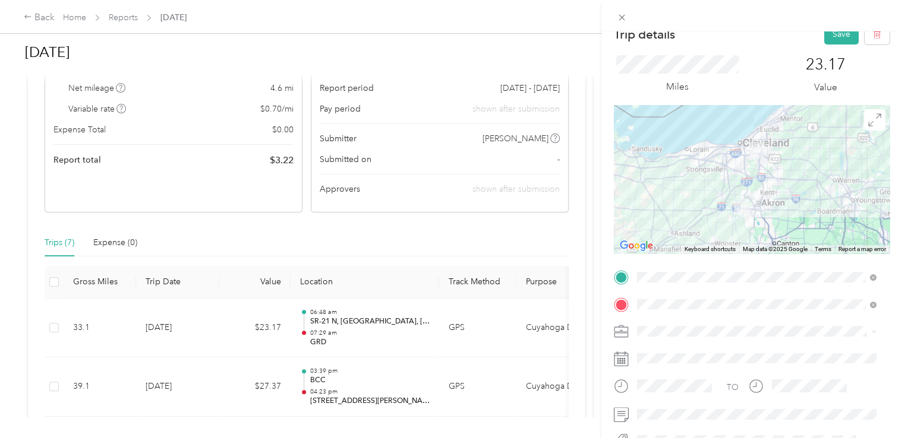
scroll to position [0, 0]
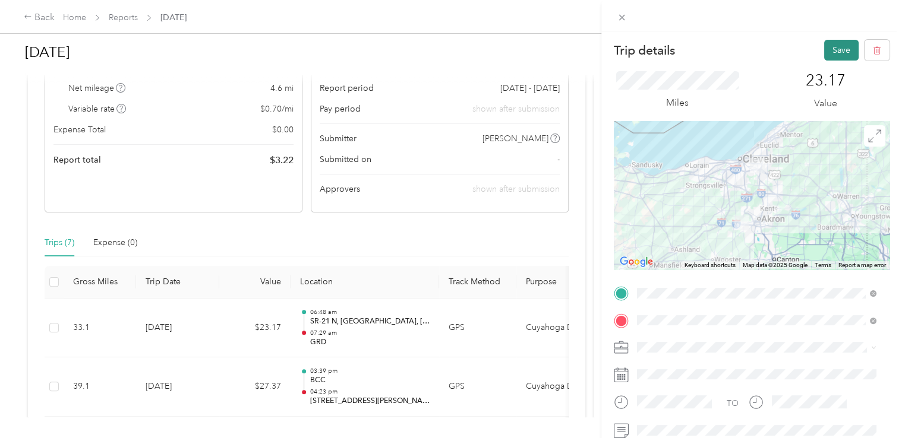
click at [826, 53] on button "Save" at bounding box center [841, 50] width 34 height 21
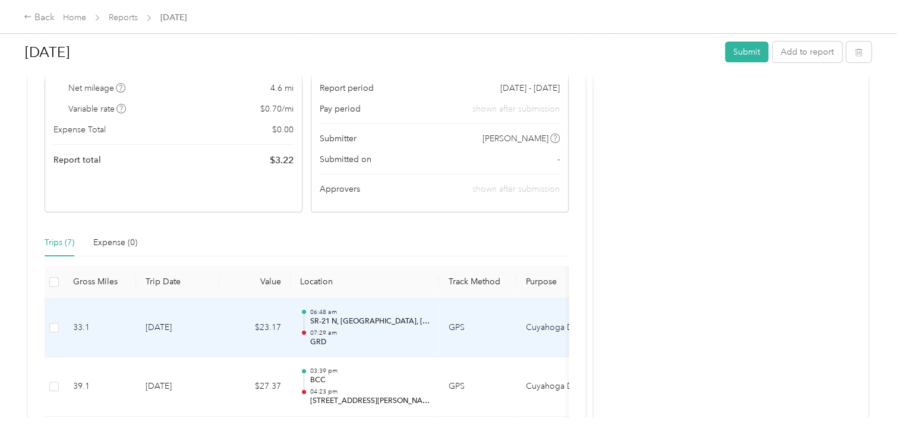
click at [355, 332] on p "07:29 am" at bounding box center [370, 333] width 120 height 8
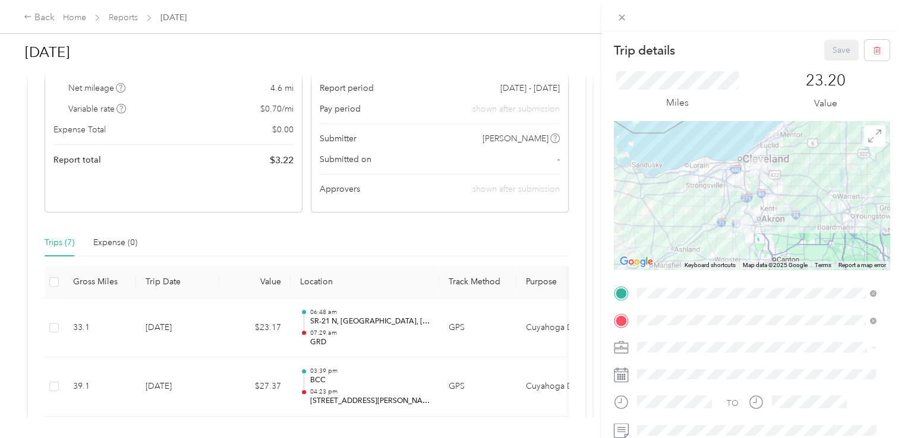
click at [336, 397] on div "Trip details Save This trip cannot be edited because it is either under review,…" at bounding box center [451, 219] width 902 height 438
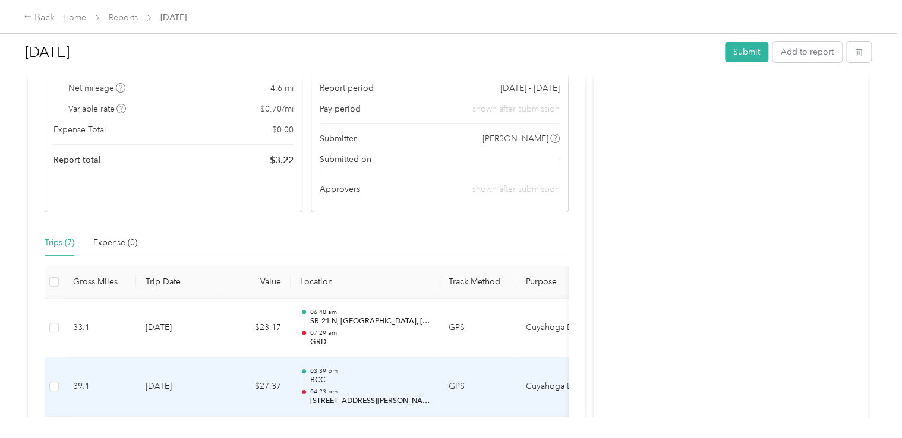
click at [336, 397] on p "[STREET_ADDRESS][PERSON_NAME]" at bounding box center [370, 401] width 120 height 11
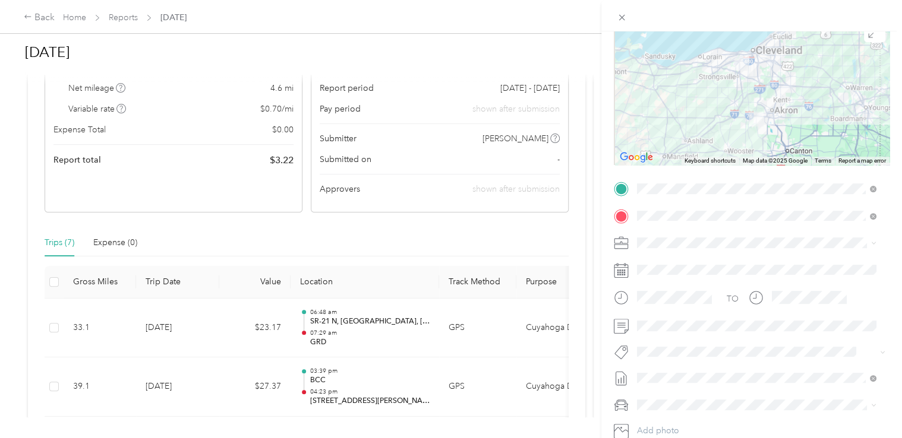
scroll to position [185, 0]
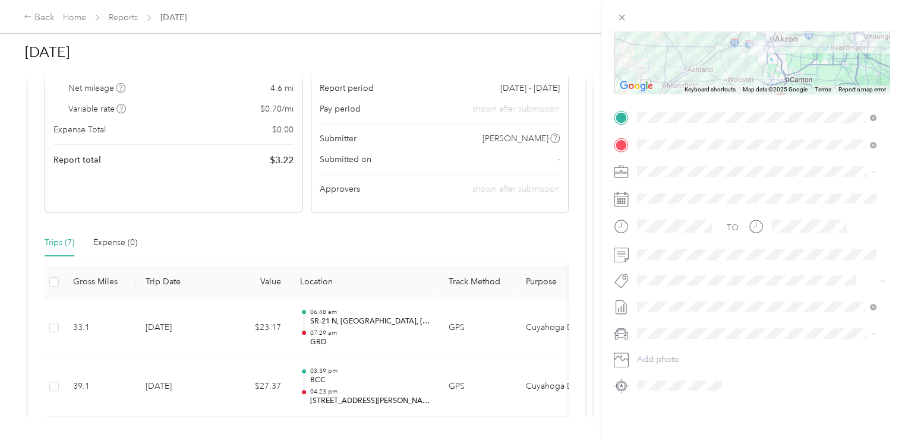
click at [673, 160] on li "[DATE]- [DATE] Draft" at bounding box center [757, 165] width 248 height 19
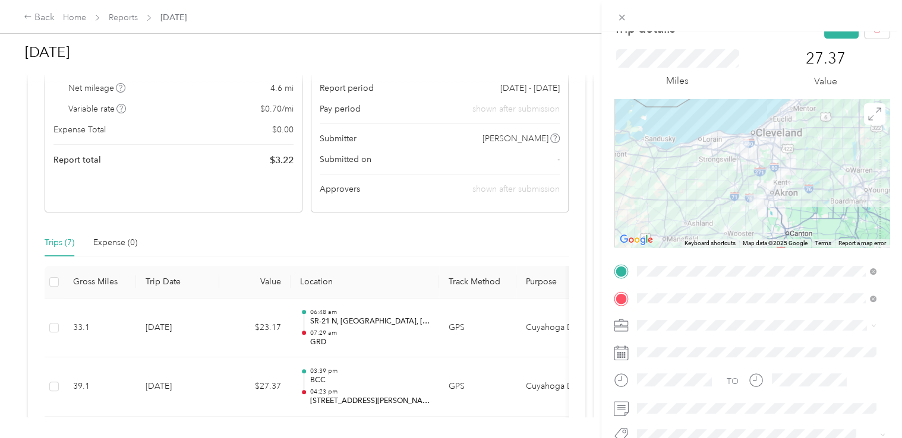
scroll to position [0, 0]
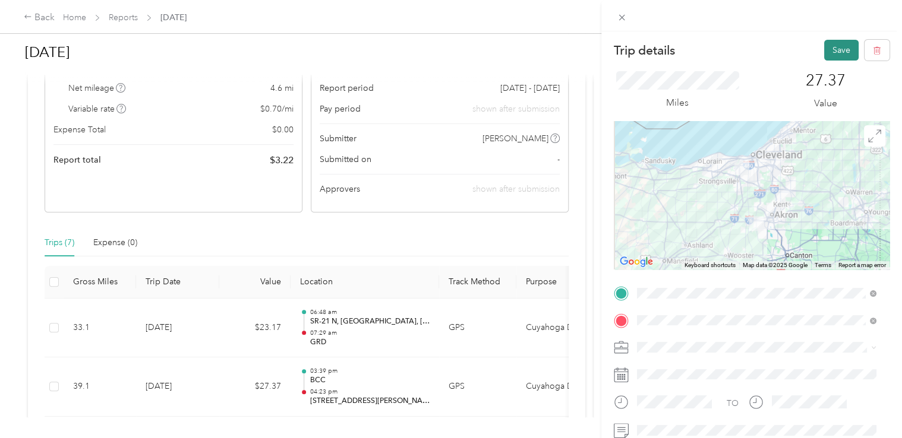
click at [827, 53] on button "Save" at bounding box center [841, 50] width 34 height 21
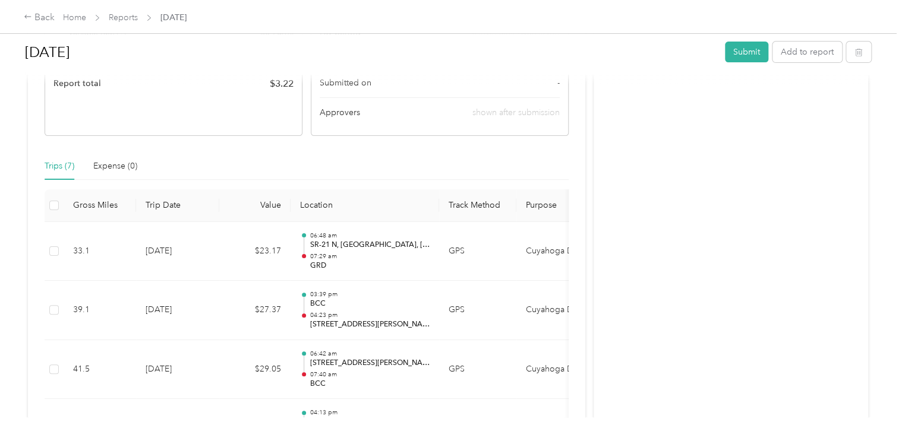
scroll to position [200, 0]
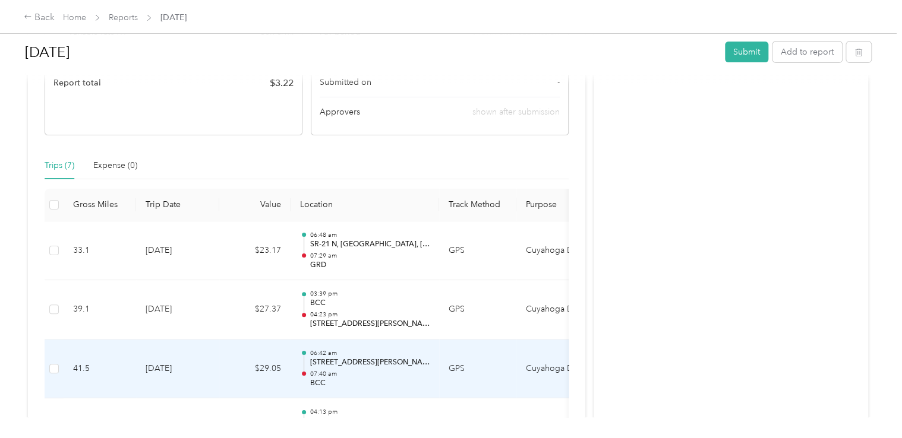
click at [351, 367] on div "06:42 am [STREET_ADDRESS][PERSON_NAME] 07:40 am BCC" at bounding box center [370, 369] width 120 height 40
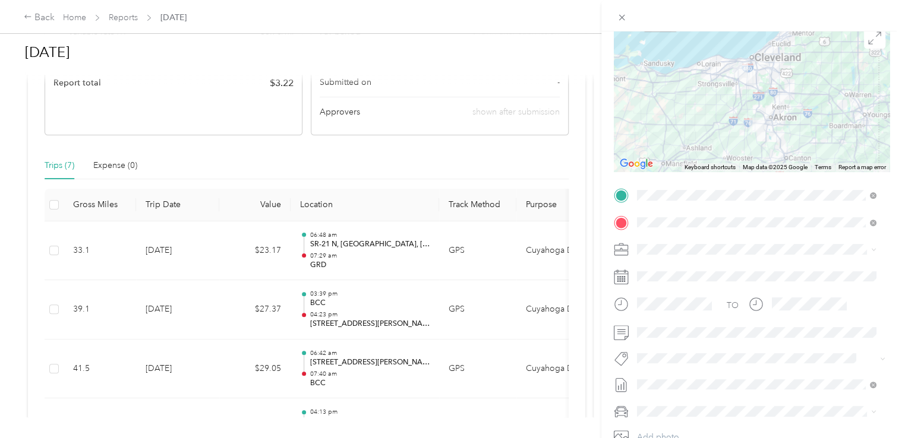
scroll to position [100, 0]
click at [672, 258] on ol "None [DATE] Draft [DATE]- [DATE] Draft [DATE] Draft [DATE] Draft [DATE] Draft […" at bounding box center [757, 283] width 248 height 166
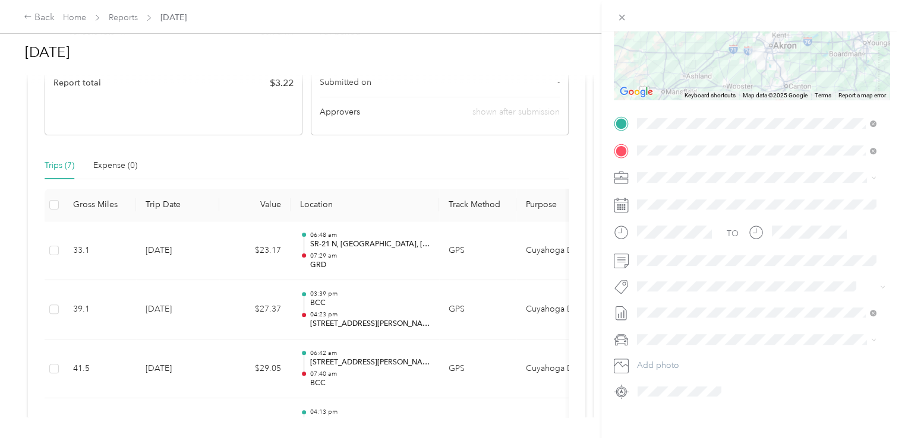
scroll to position [177, 0]
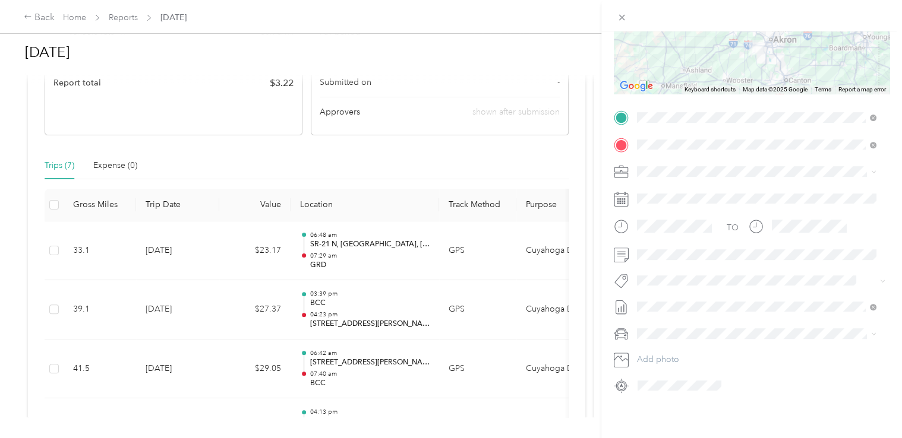
click at [654, 175] on span "[DATE]- [DATE]" at bounding box center [665, 176] width 57 height 12
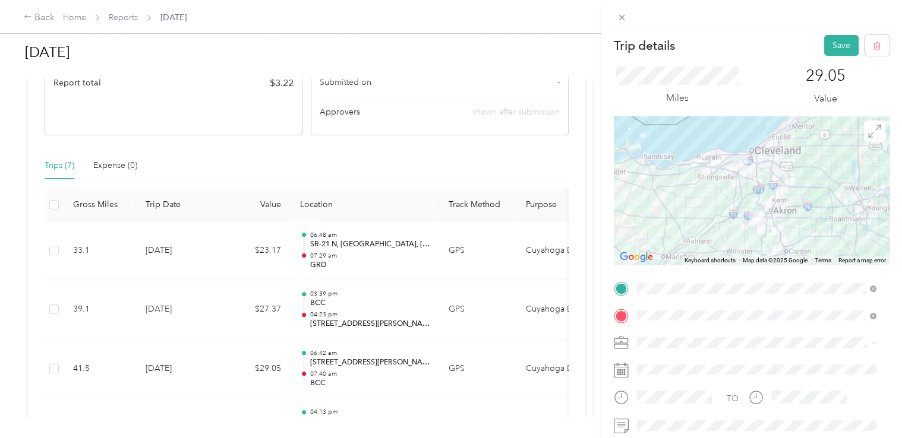
scroll to position [7, 0]
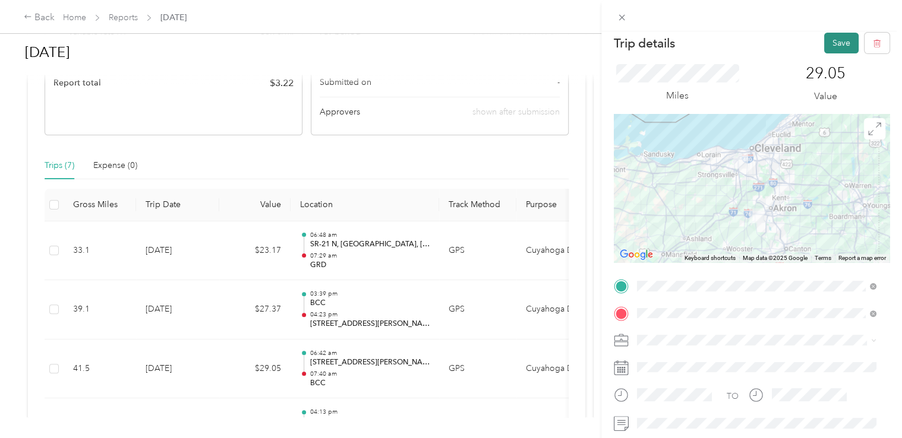
click at [830, 46] on button "Save" at bounding box center [841, 43] width 34 height 21
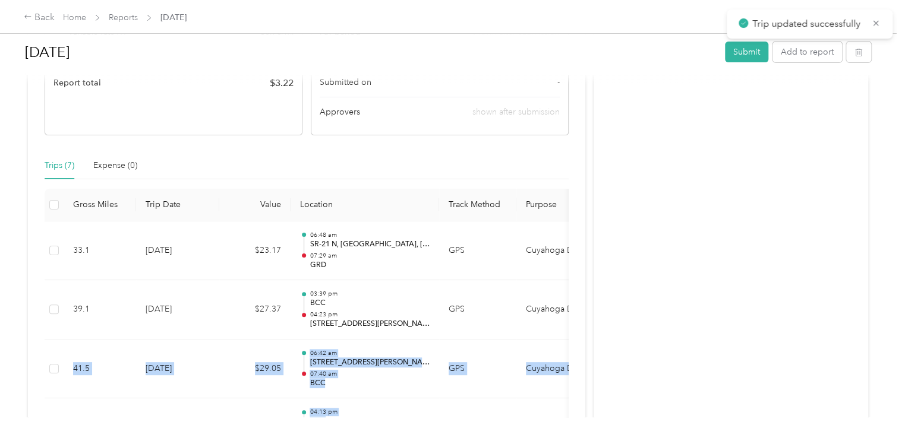
drag, startPoint x: 585, startPoint y: 286, endPoint x: 594, endPoint y: 315, distance: 29.7
click at [594, 315] on div "Draft Draft, awaiting submission View activity & comments Report Summary Mileag…" at bounding box center [448, 282] width 840 height 783
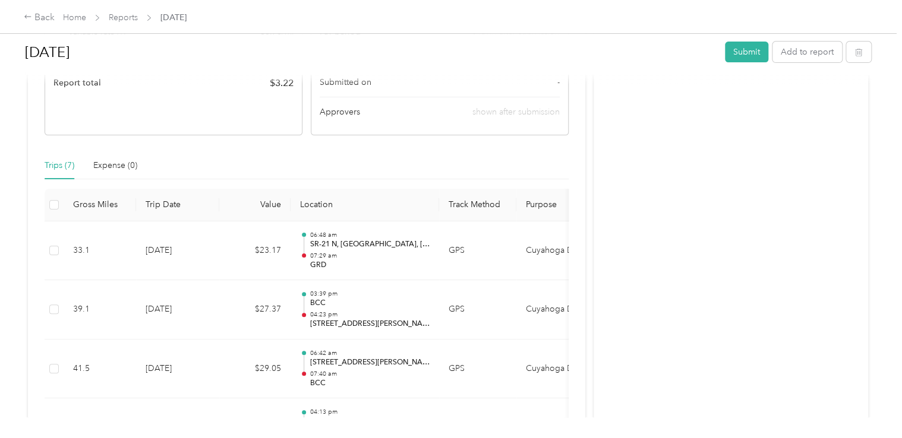
drag, startPoint x: 594, startPoint y: 315, endPoint x: 569, endPoint y: 336, distance: 32.4
click at [570, 336] on div "Draft Draft, awaiting submission View activity & comments Report Summary Mileag…" at bounding box center [306, 282] width 557 height 783
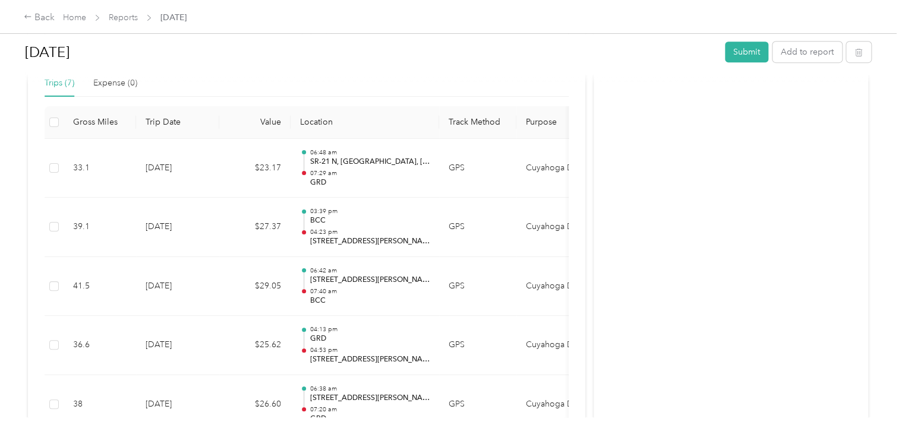
scroll to position [285, 0]
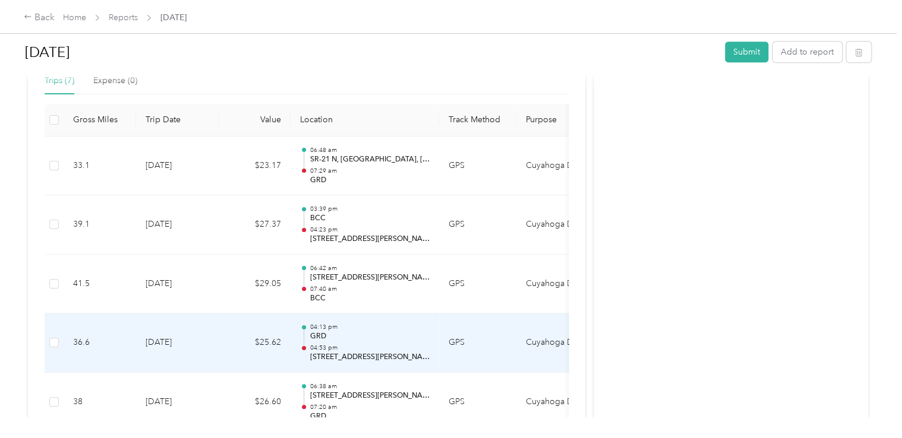
click at [356, 353] on p "[STREET_ADDRESS][PERSON_NAME]" at bounding box center [370, 357] width 120 height 11
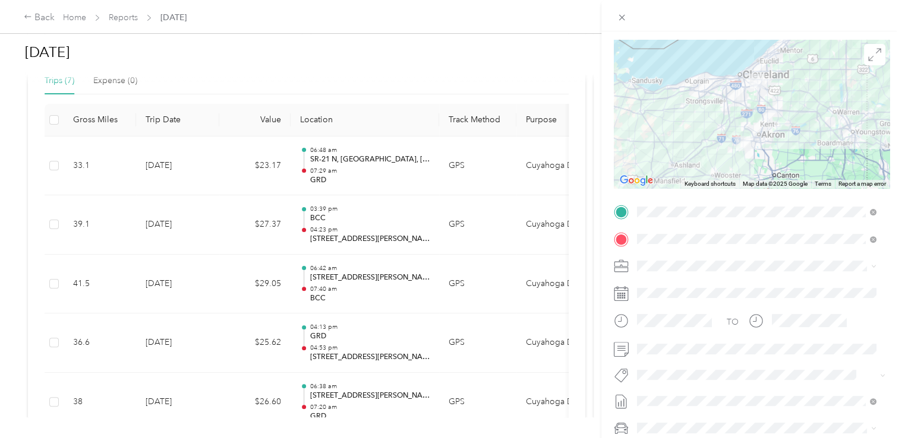
scroll to position [91, 0]
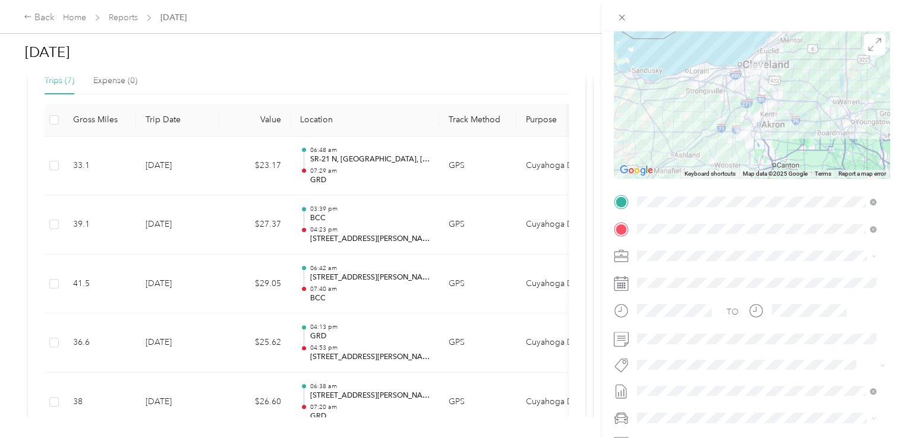
click at [677, 262] on span "[DATE]- [DATE]" at bounding box center [665, 261] width 57 height 12
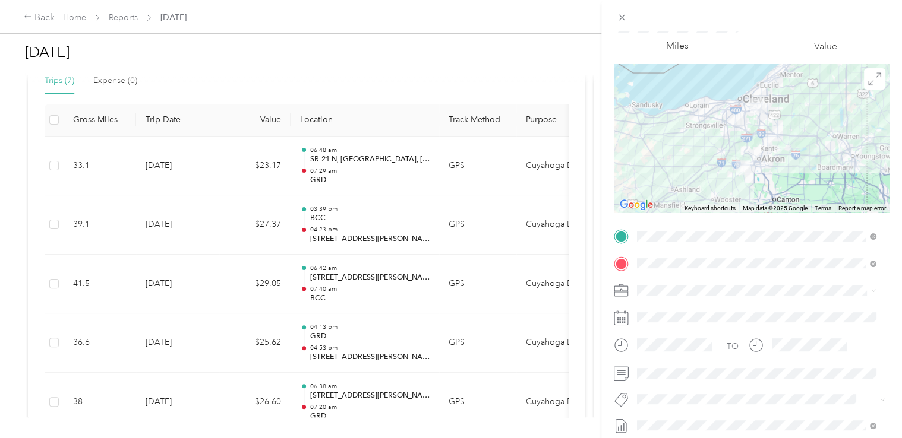
scroll to position [0, 0]
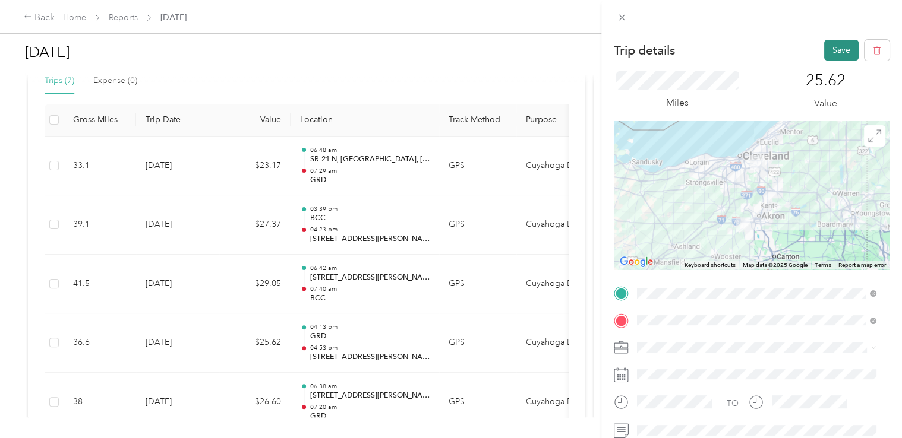
click at [841, 49] on button "Save" at bounding box center [841, 50] width 34 height 21
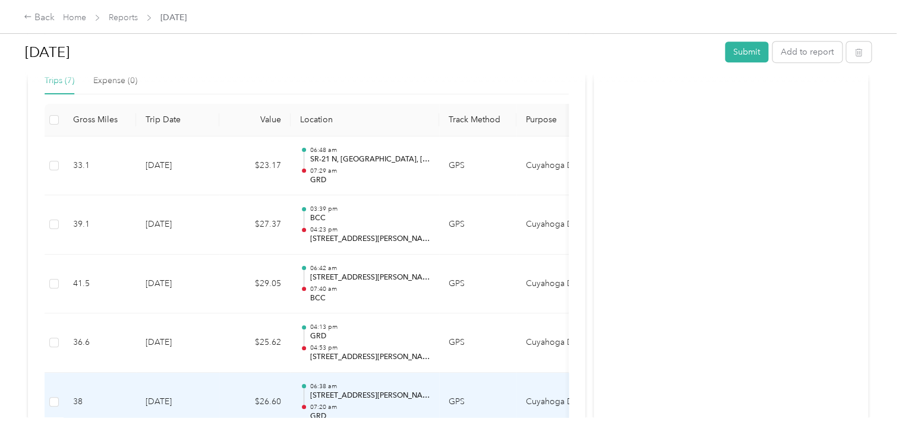
click at [372, 395] on p "[STREET_ADDRESS][PERSON_NAME]" at bounding box center [370, 396] width 120 height 11
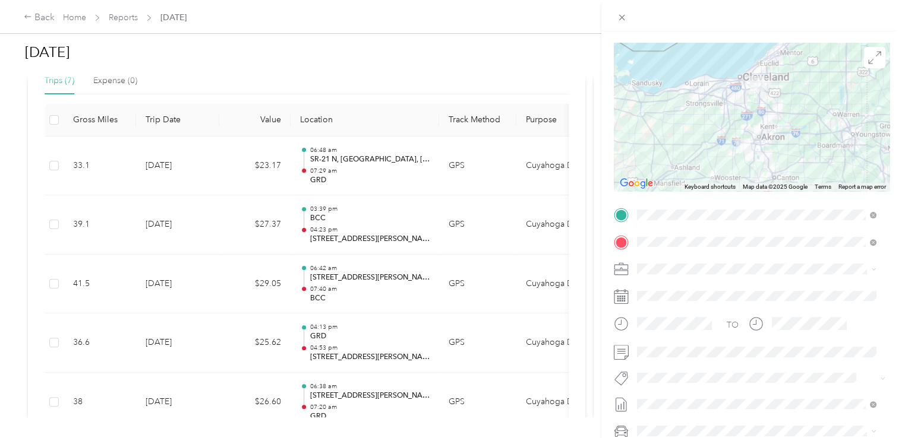
scroll to position [131, 0]
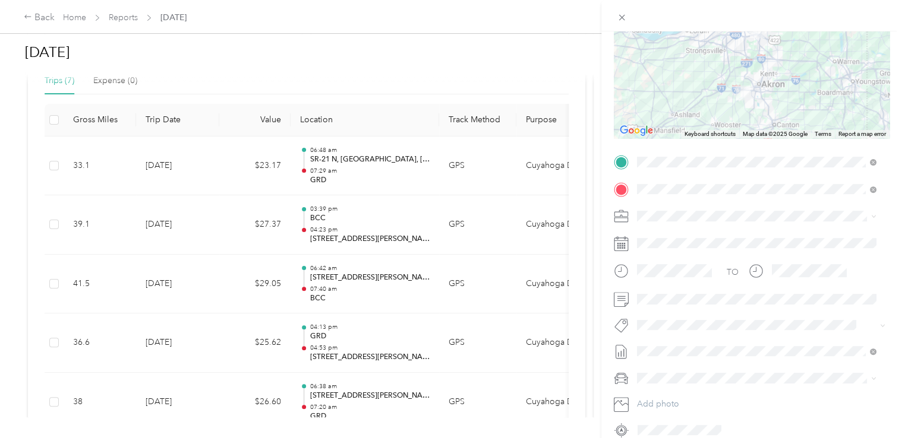
click at [676, 222] on span "[DATE]- [DATE]" at bounding box center [665, 222] width 57 height 12
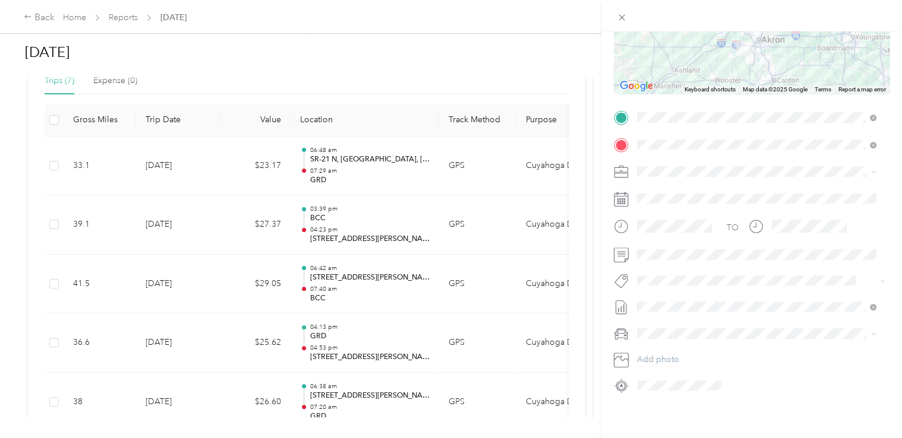
scroll to position [0, 0]
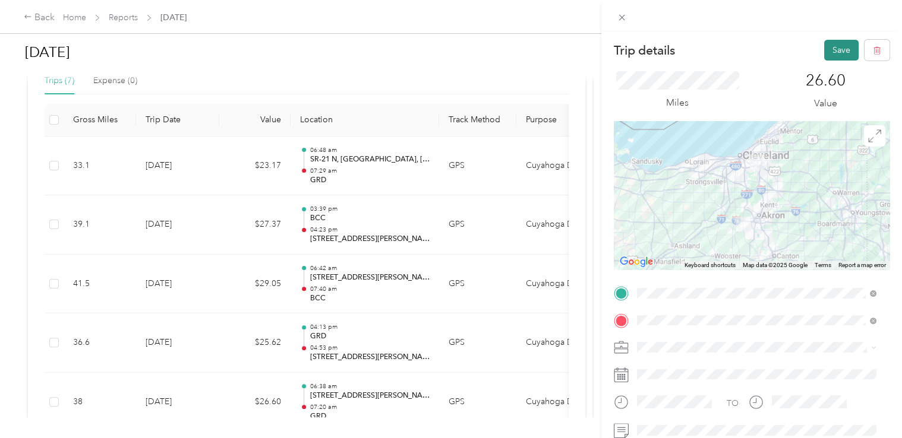
click at [830, 51] on button "Save" at bounding box center [841, 50] width 34 height 21
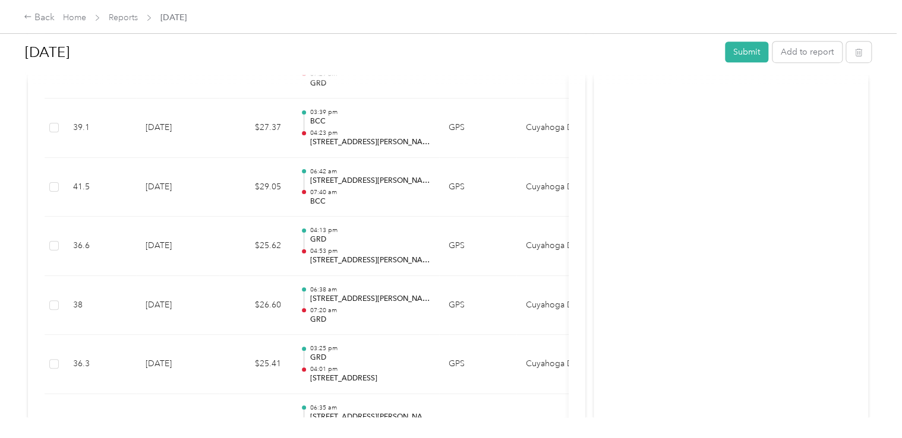
scroll to position [398, 0]
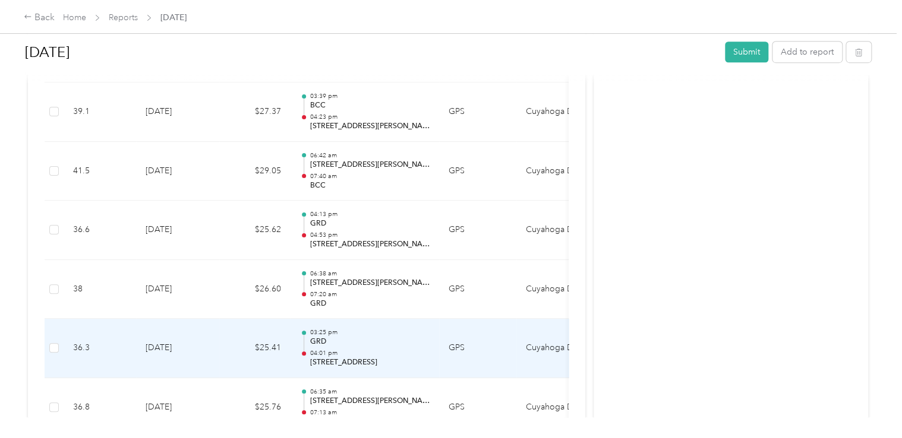
click at [416, 343] on p "GRD" at bounding box center [370, 342] width 120 height 11
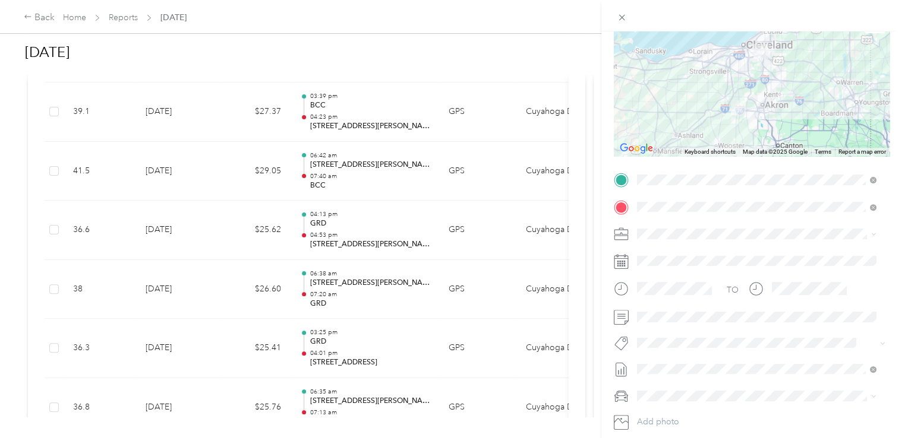
scroll to position [170, 0]
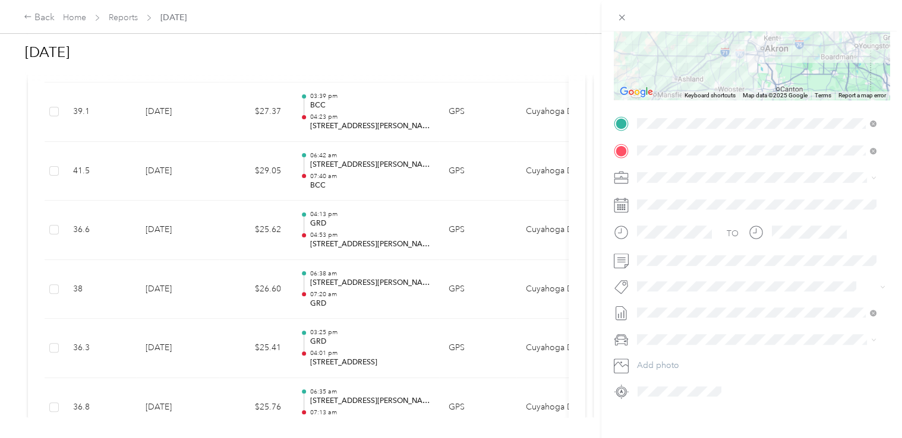
click at [677, 184] on span "[DATE]- [DATE]" at bounding box center [665, 181] width 57 height 12
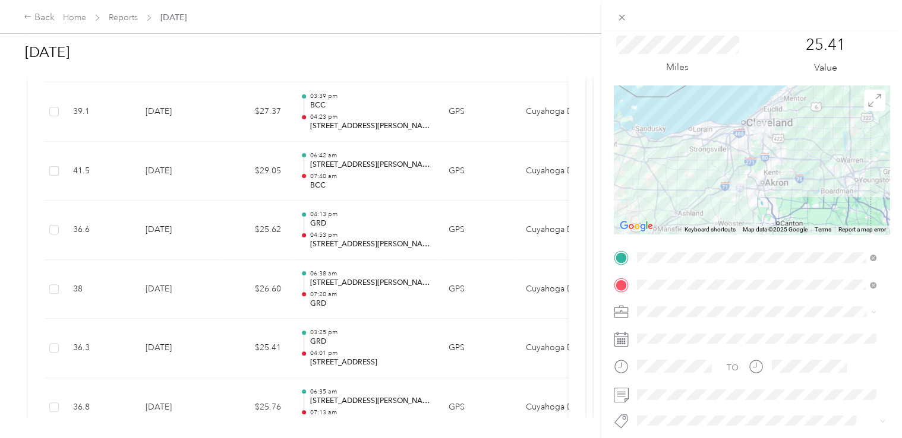
scroll to position [0, 0]
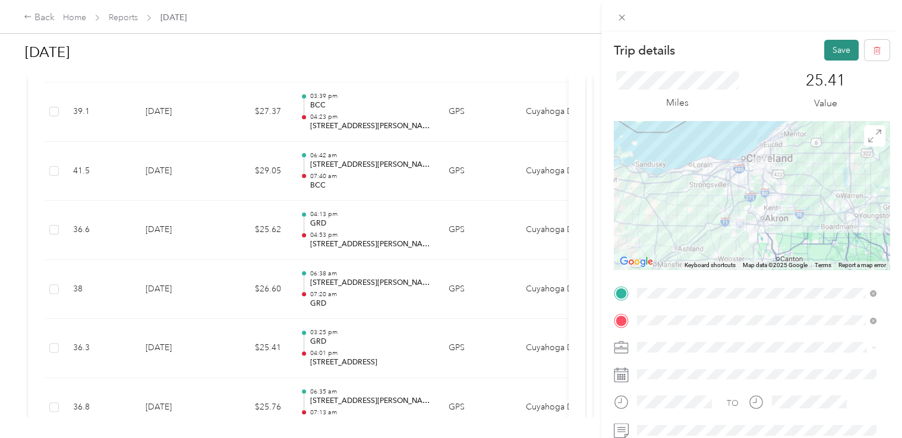
click at [832, 55] on button "Save" at bounding box center [841, 50] width 34 height 21
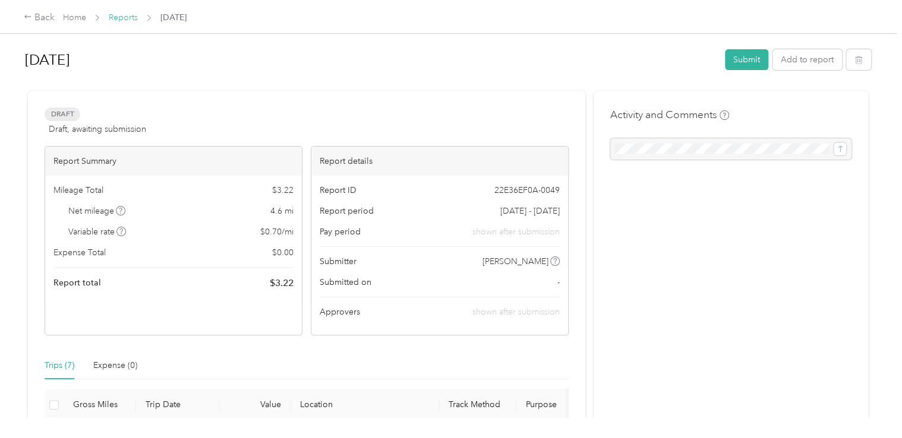
click at [113, 20] on link "Reports" at bounding box center [123, 17] width 29 height 10
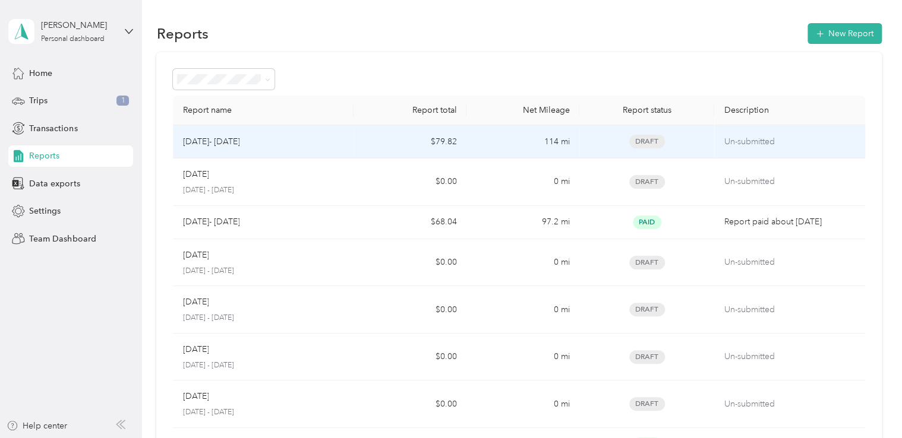
click at [453, 141] on td "$79.82" at bounding box center [410, 141] width 113 height 33
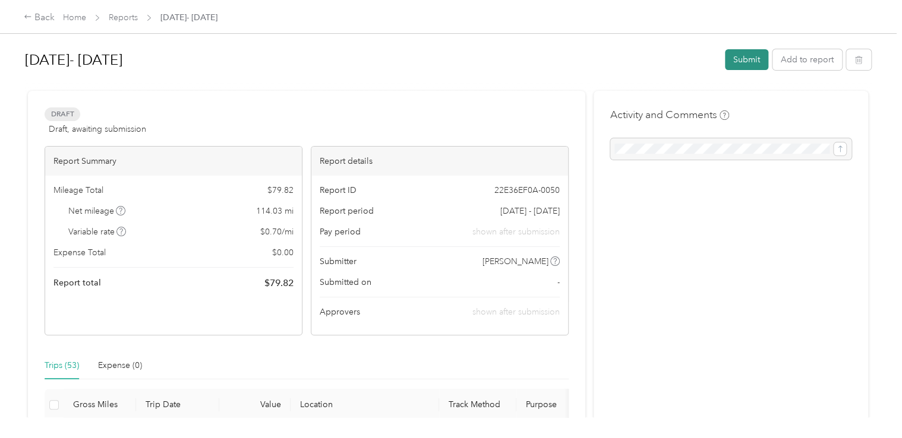
click at [737, 61] on button "Submit" at bounding box center [746, 59] width 43 height 21
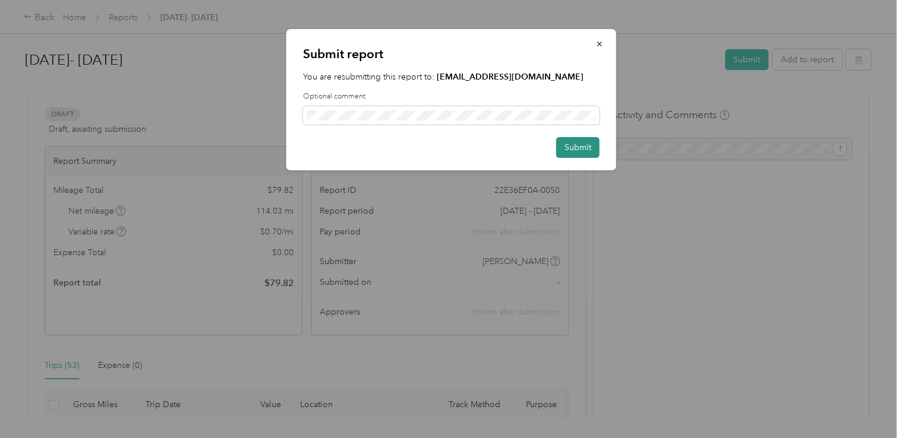
click at [570, 146] on button "Submit" at bounding box center [577, 147] width 43 height 21
